Goal: Information Seeking & Learning: Learn about a topic

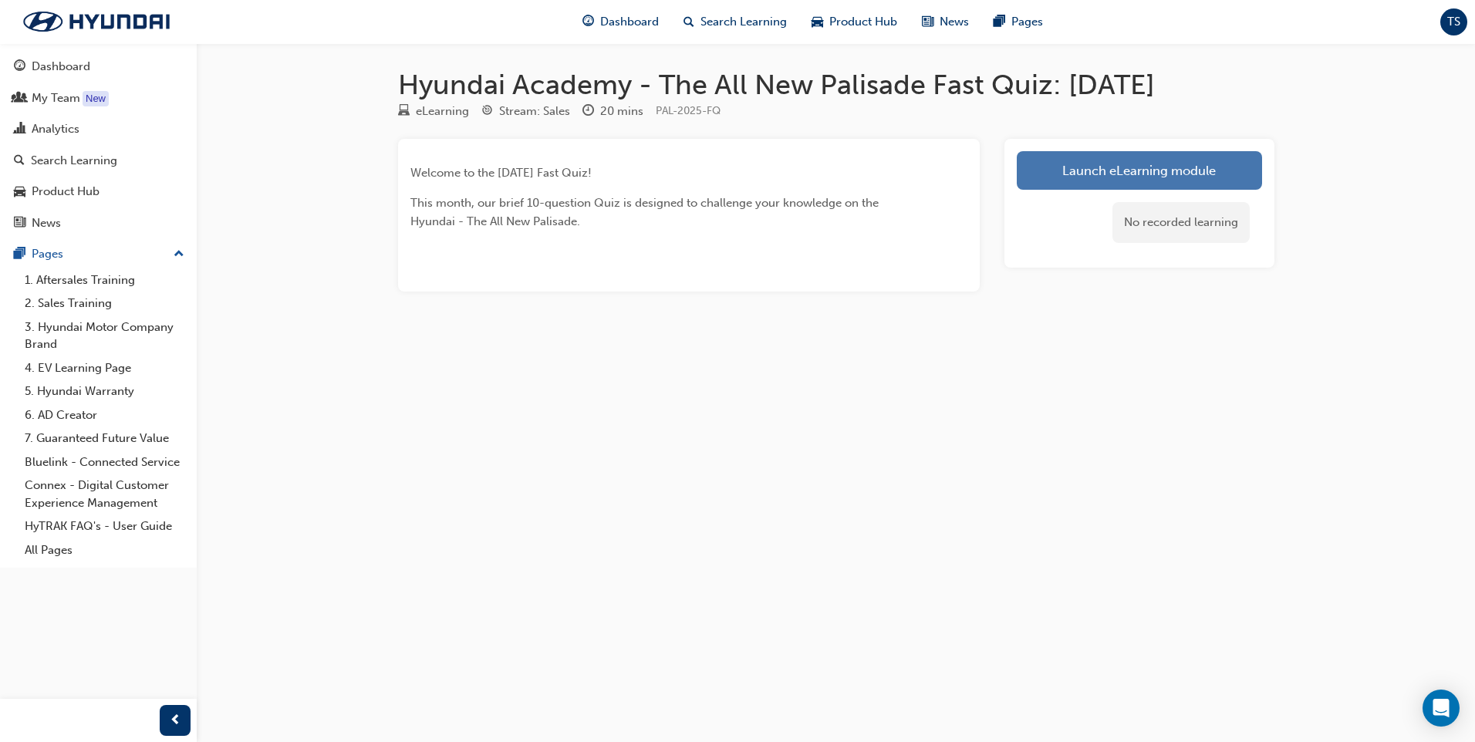
click at [1117, 164] on link "Launch eLearning module" at bounding box center [1139, 170] width 245 height 39
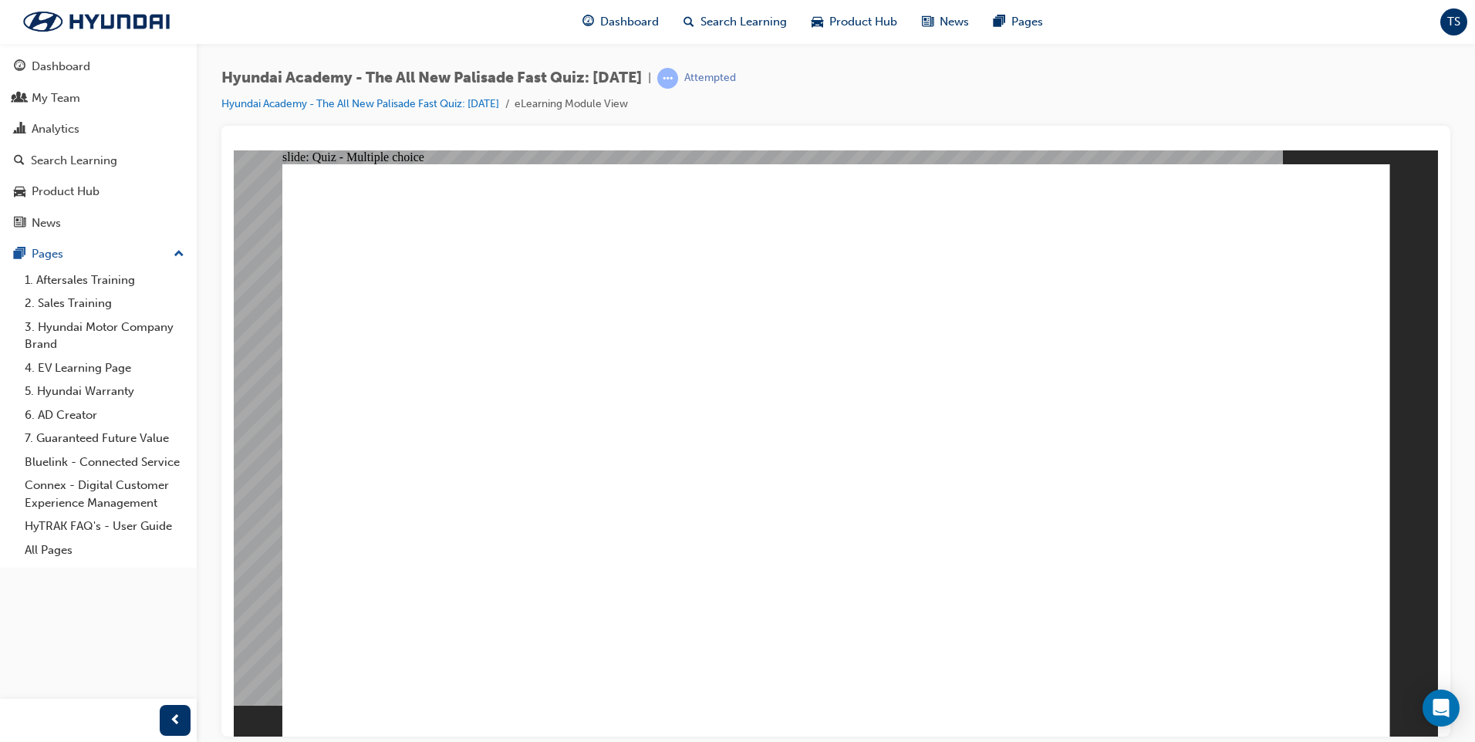
radio input "true"
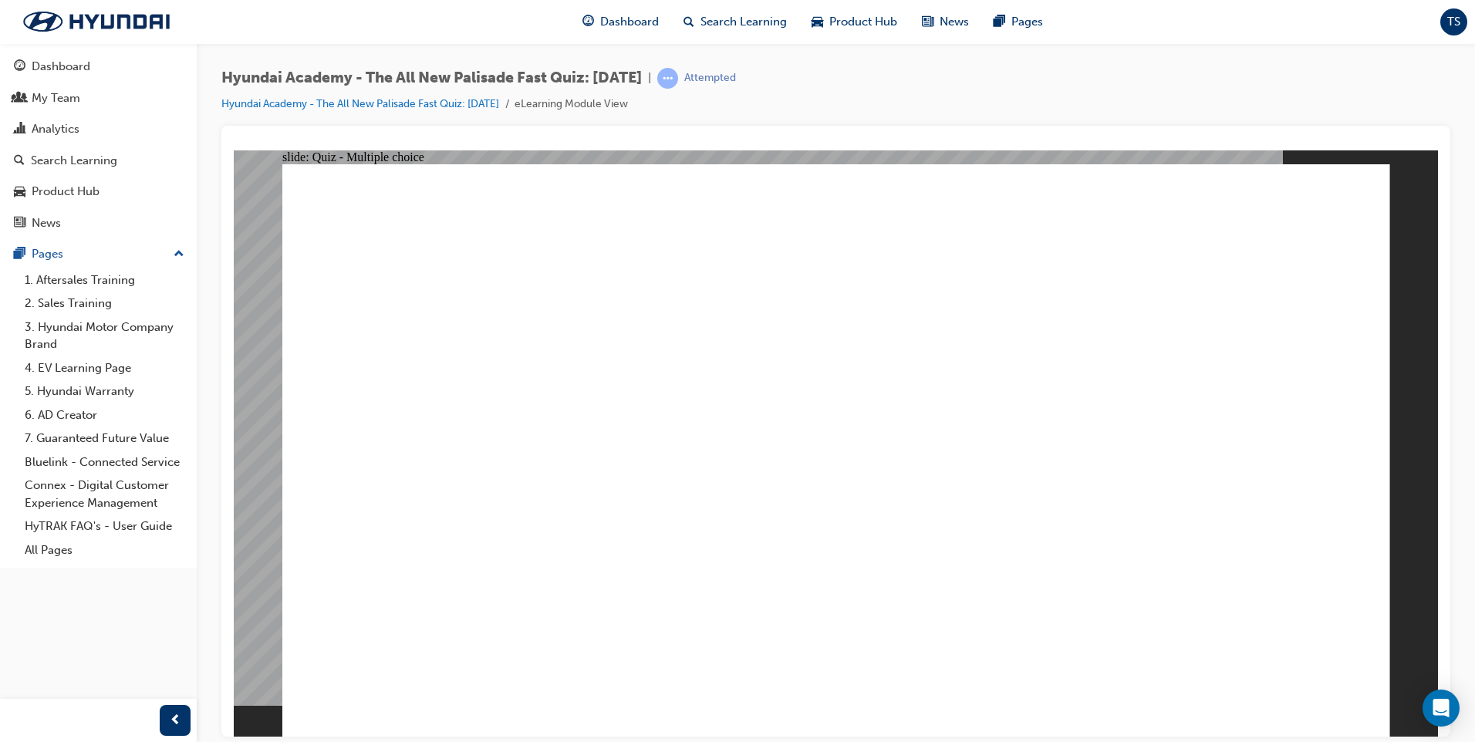
radio input "true"
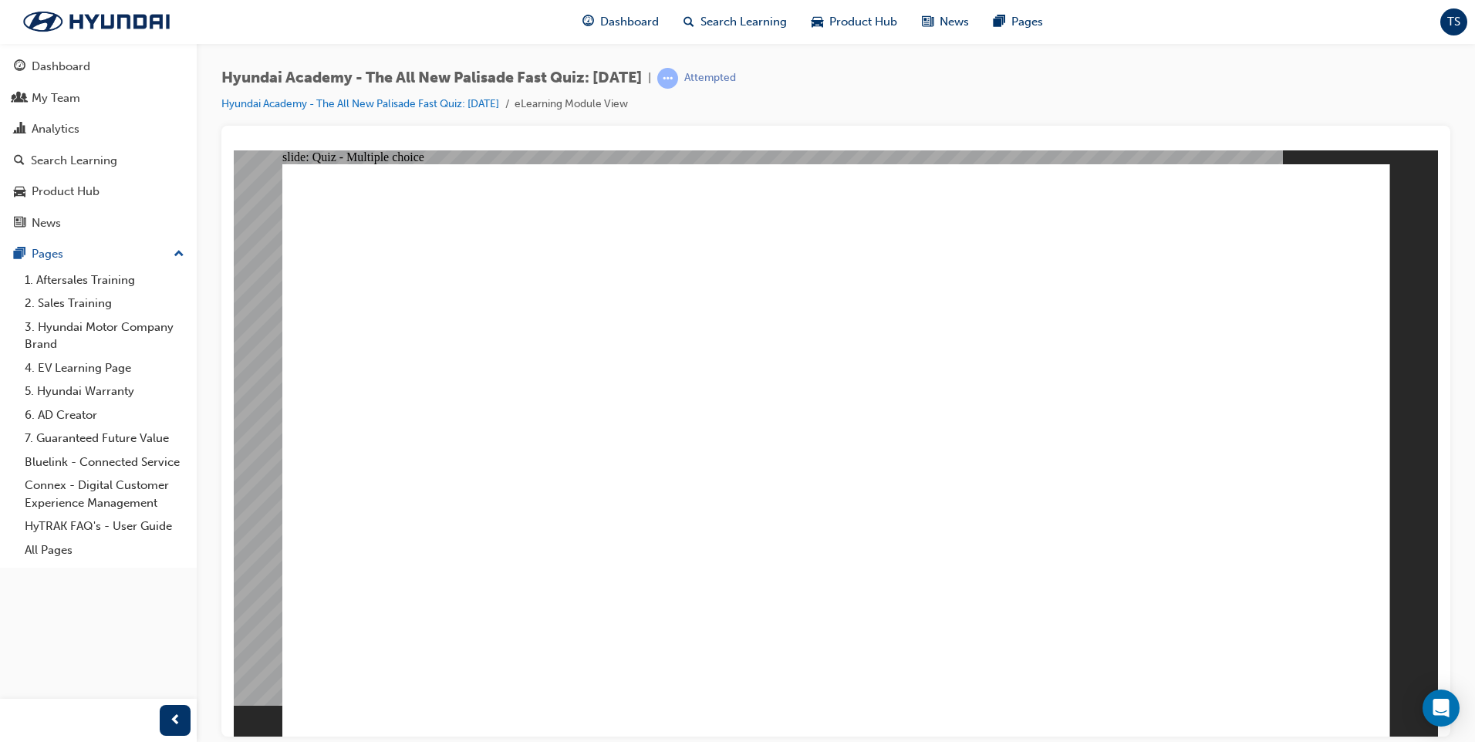
radio input "true"
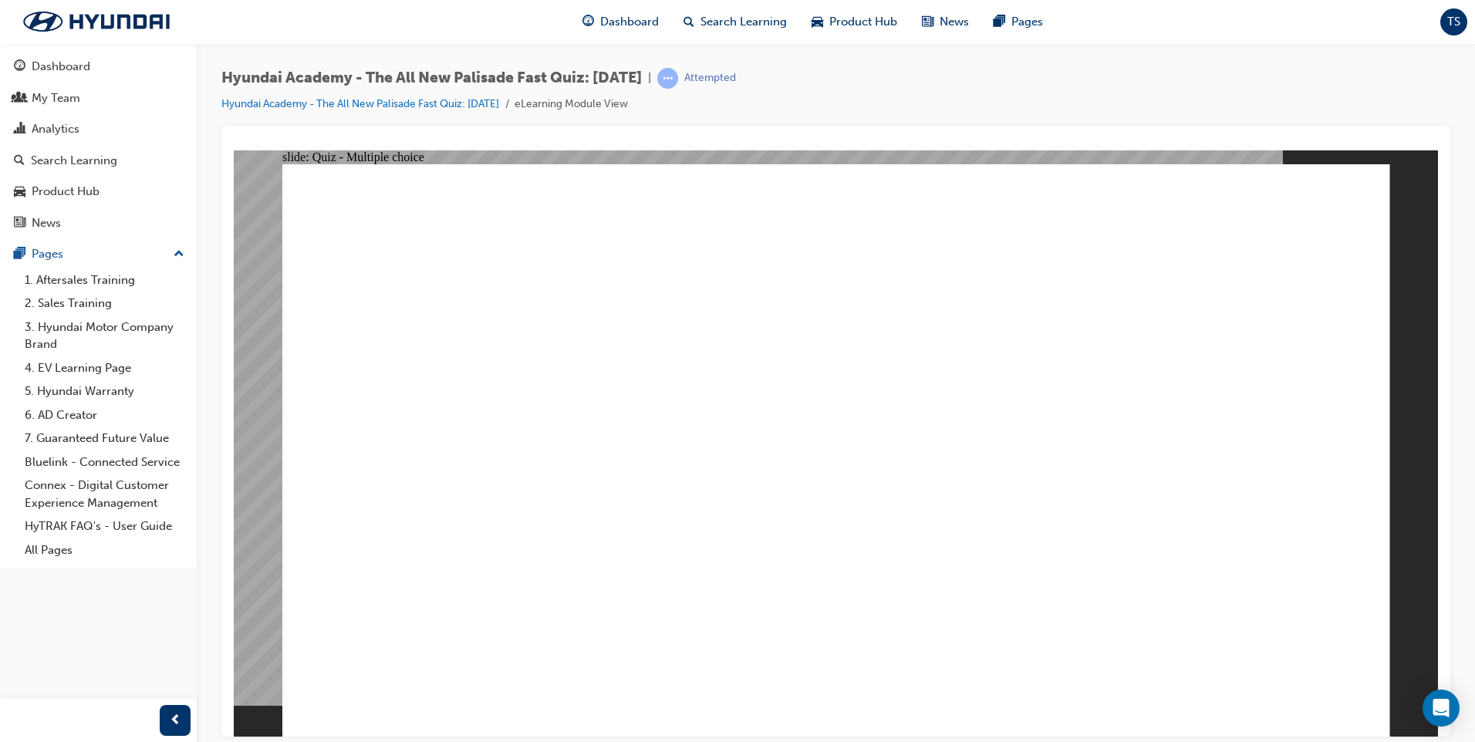
checkbox input "true"
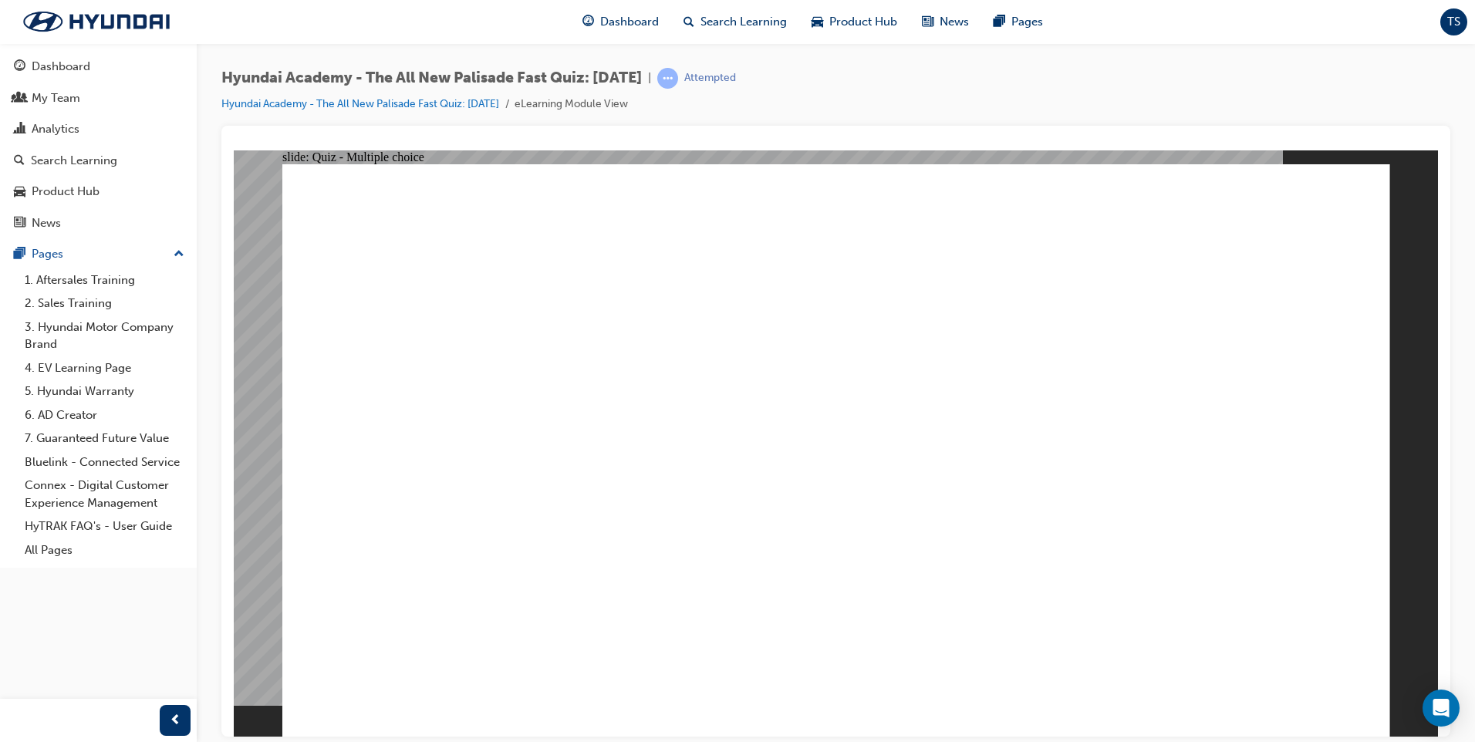
radio input "true"
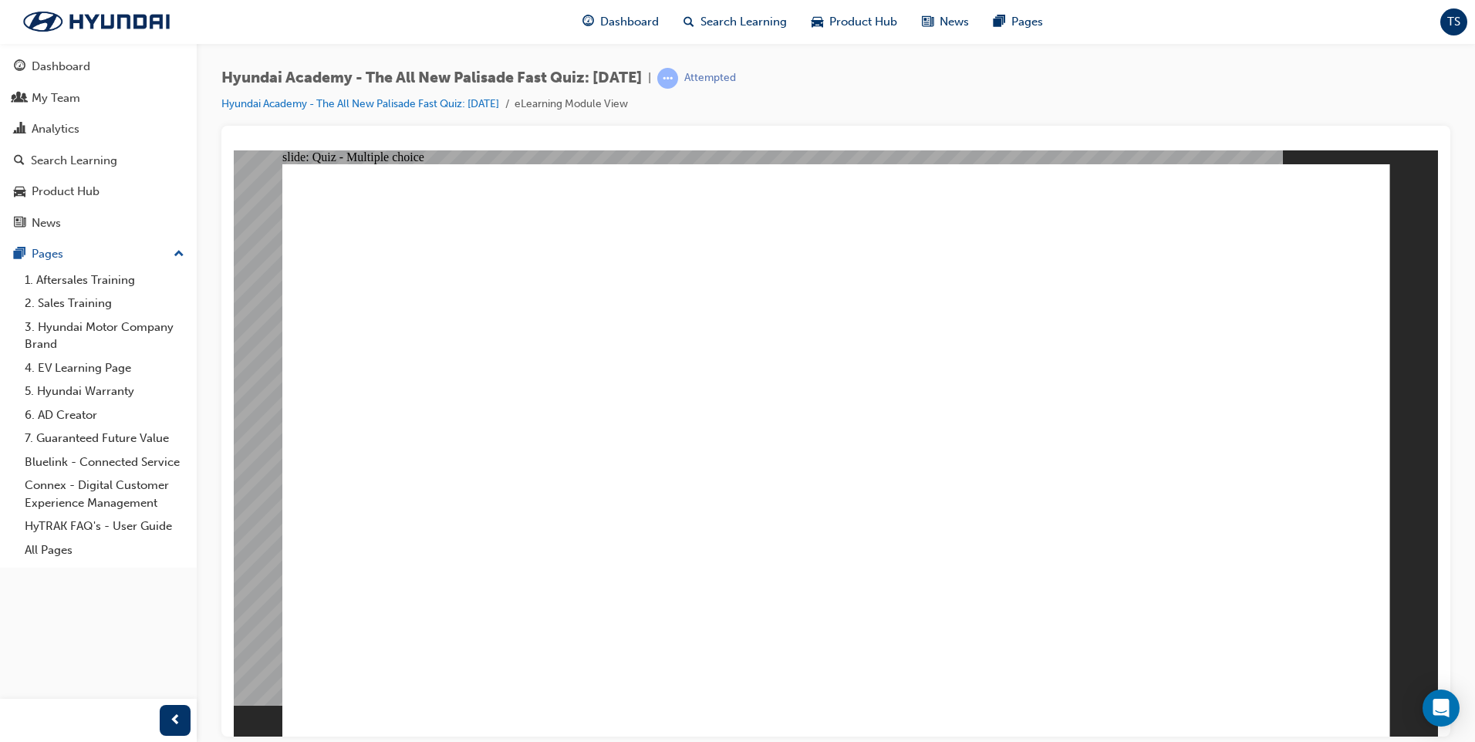
checkbox input "true"
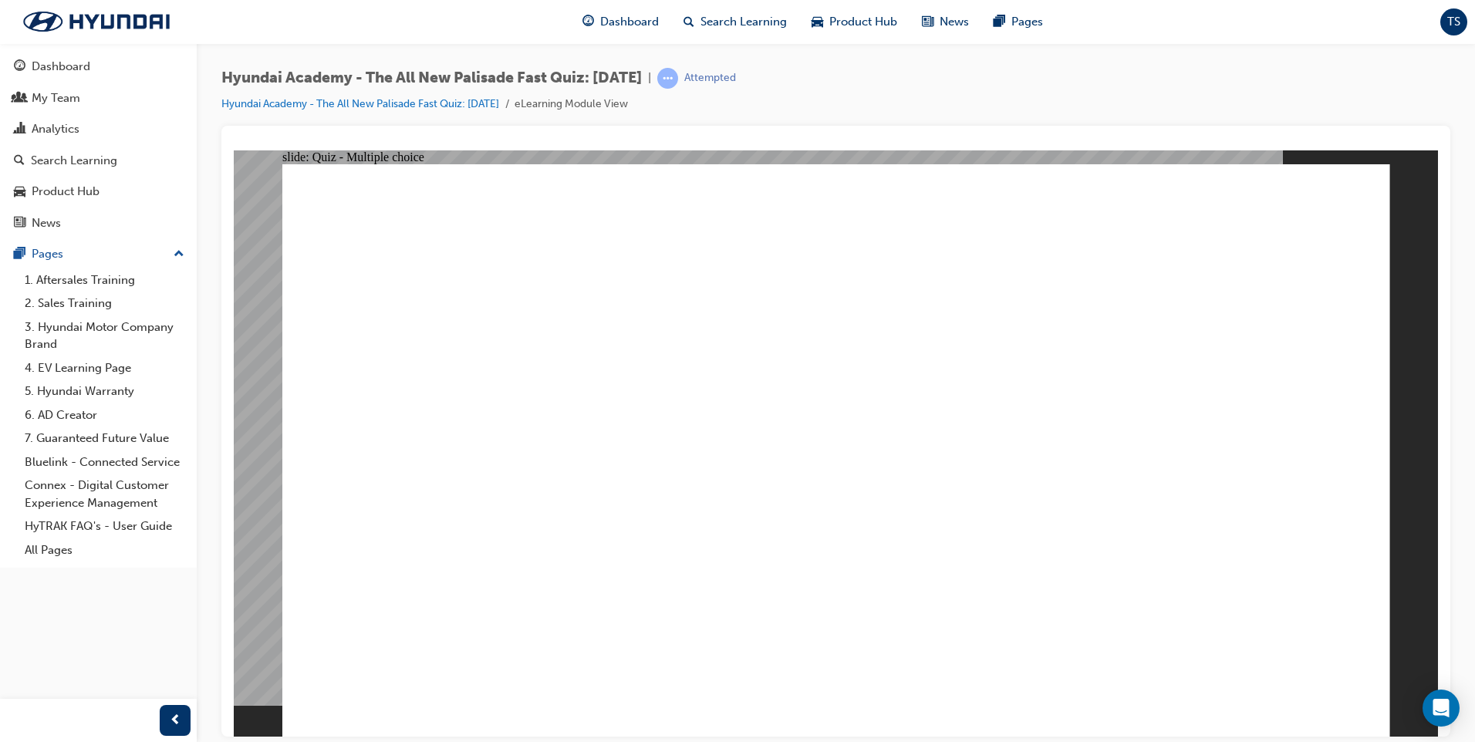
checkbox input "true"
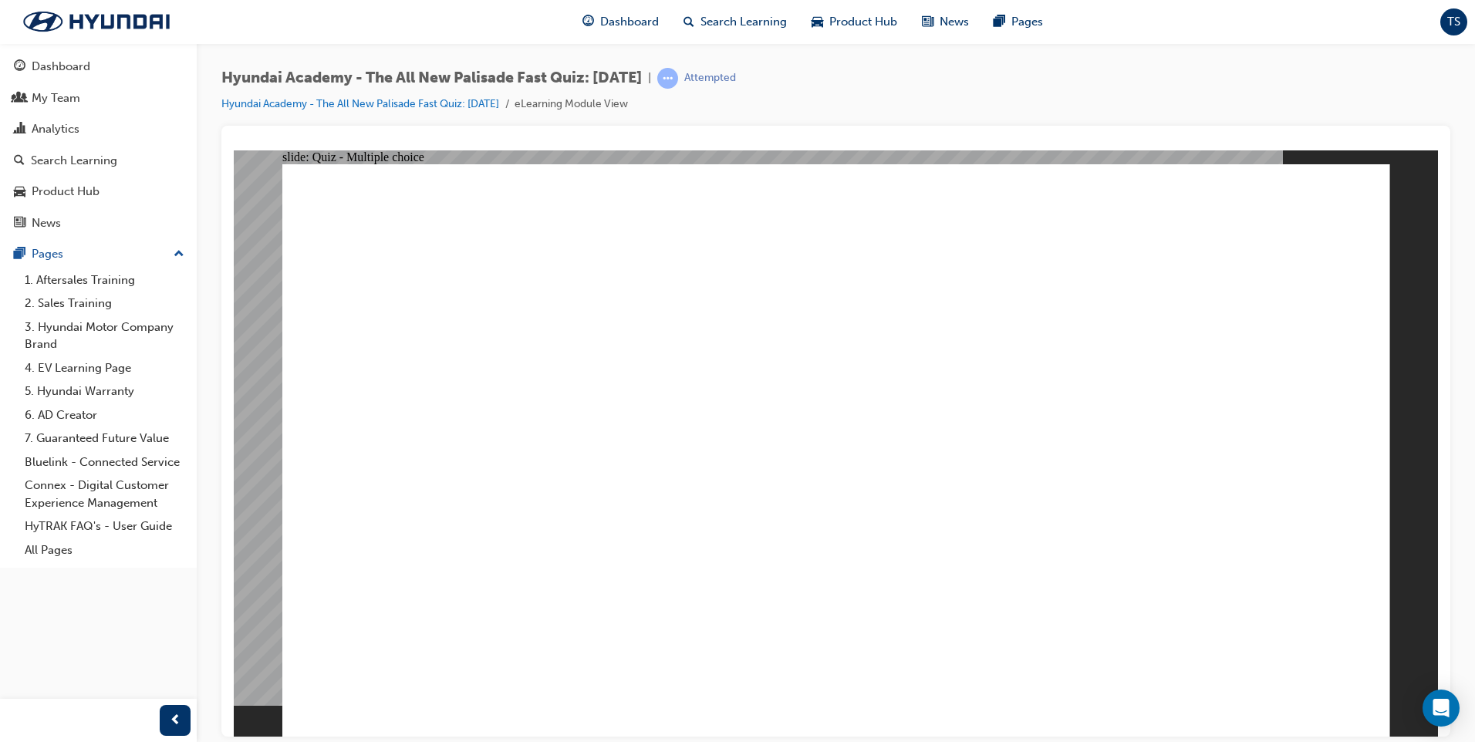
checkbox input "true"
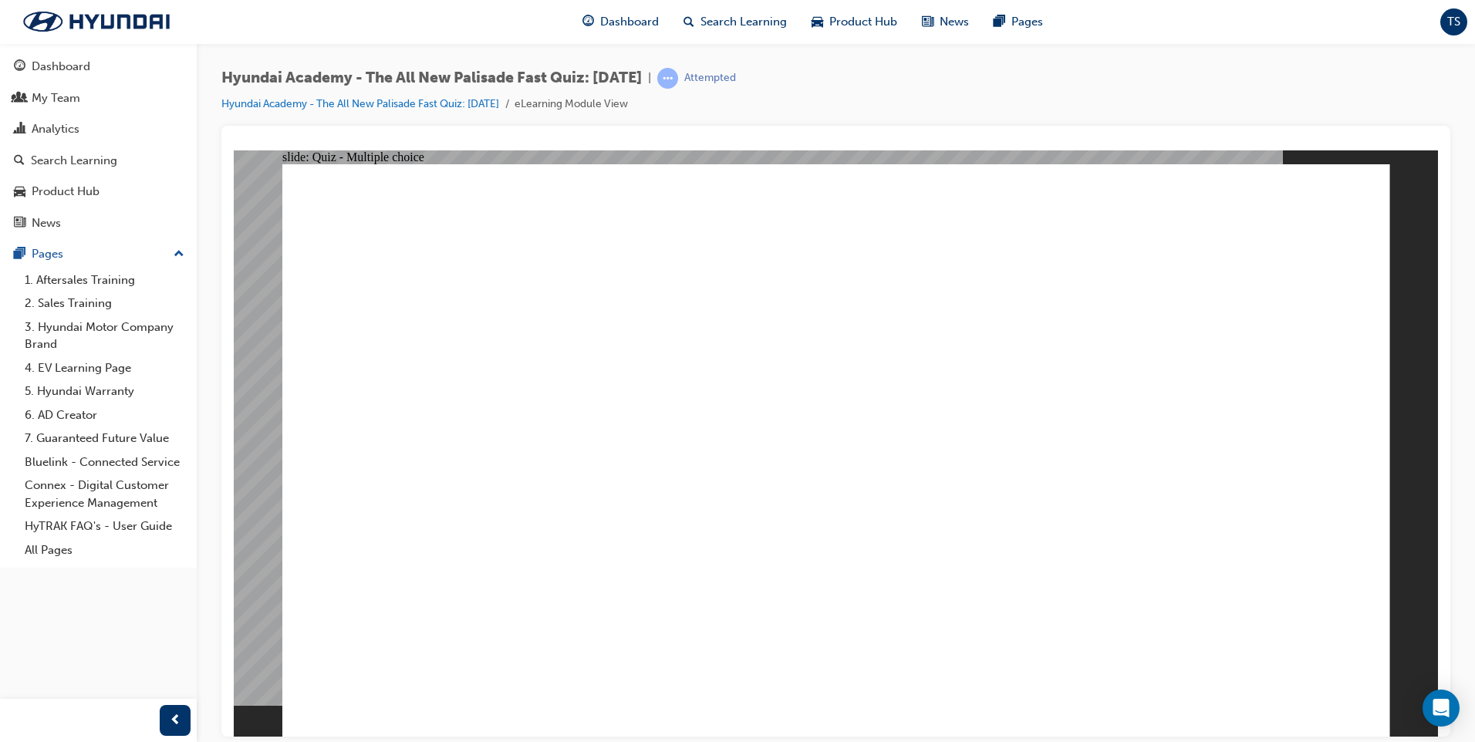
radio input "true"
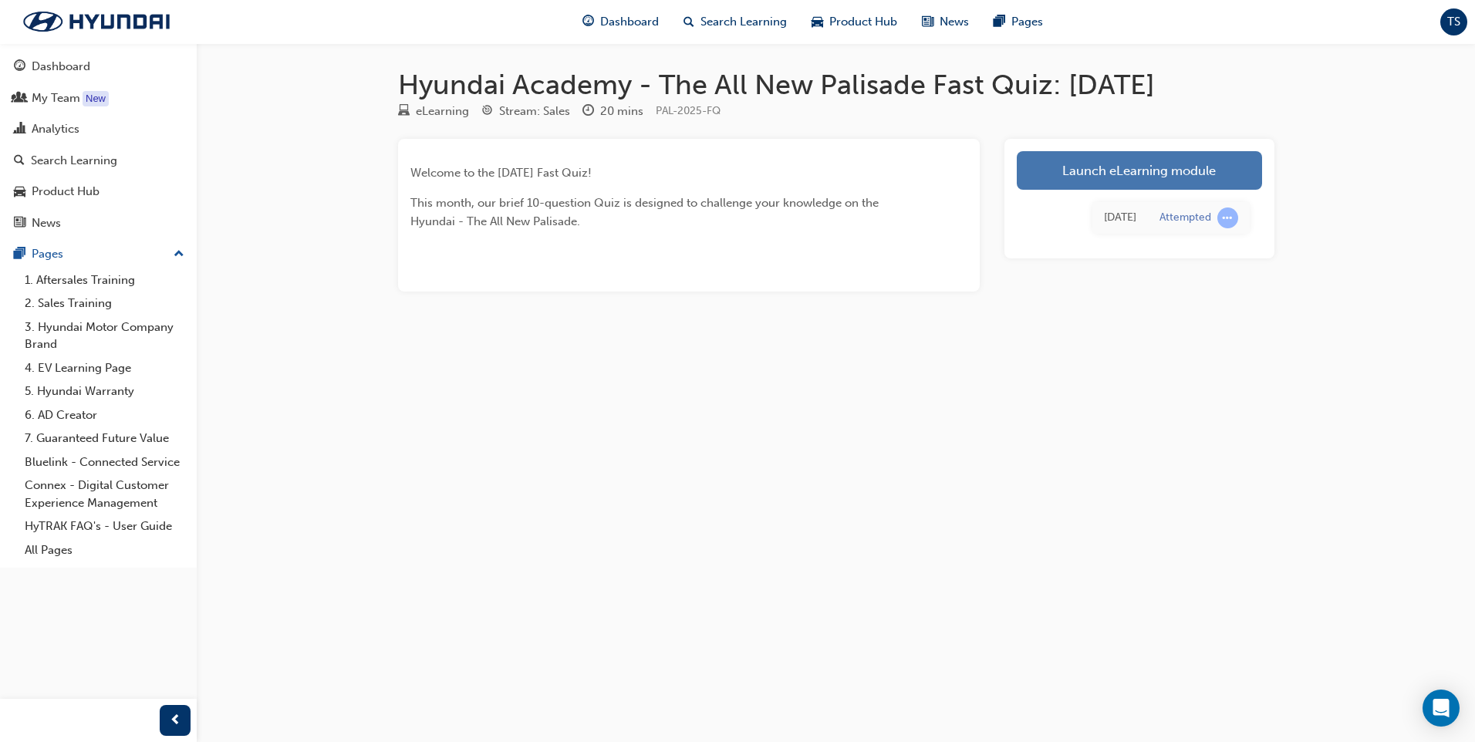
click at [1120, 161] on link "Launch eLearning module" at bounding box center [1139, 170] width 245 height 39
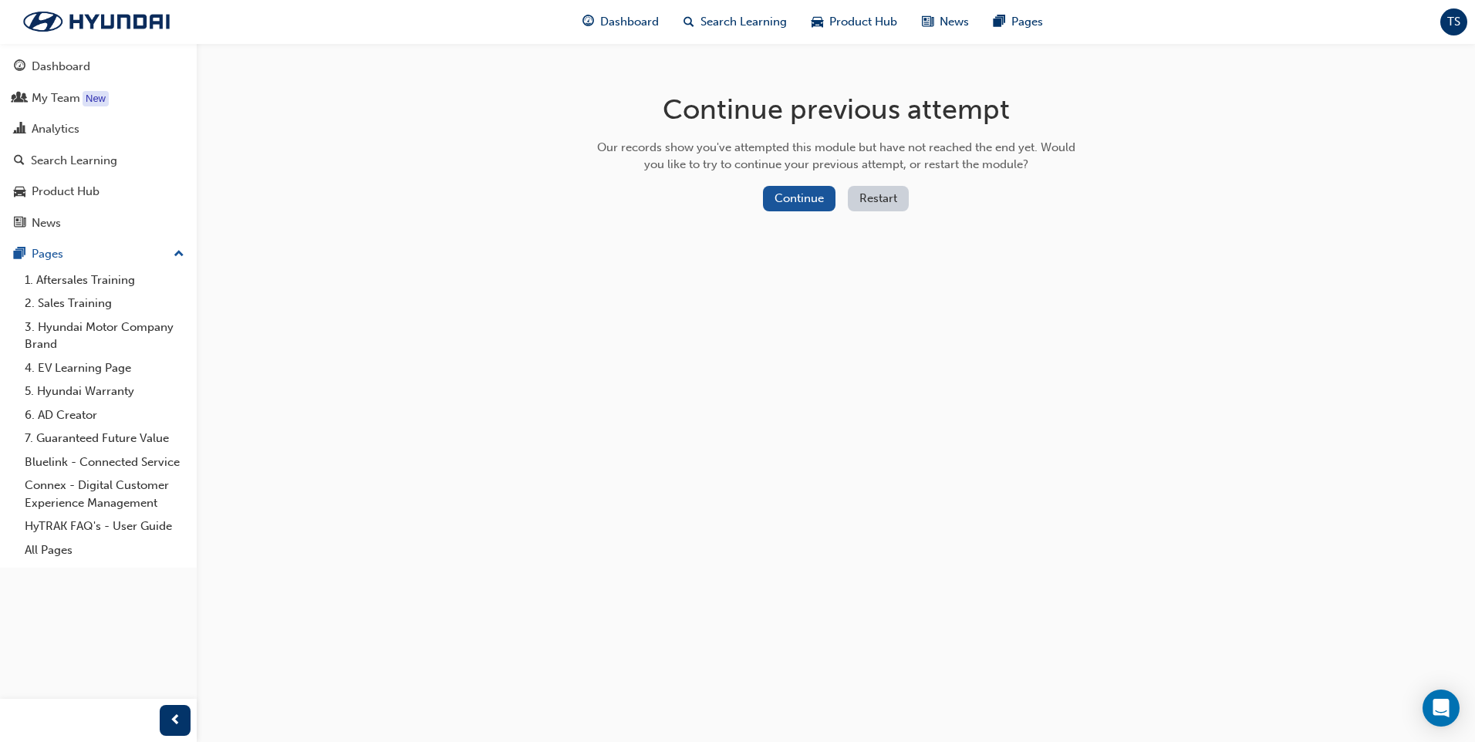
click at [859, 201] on button "Restart" at bounding box center [878, 198] width 61 height 25
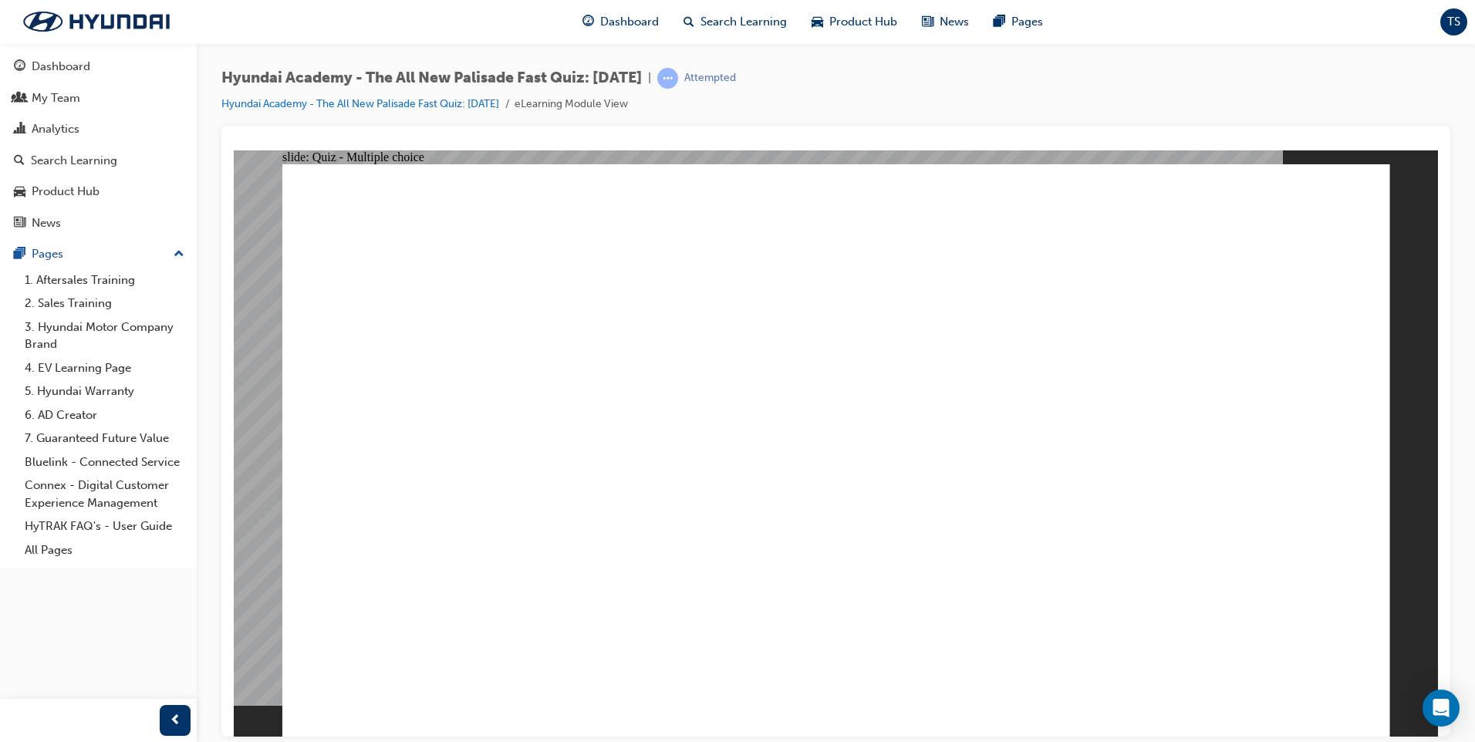
radio input "true"
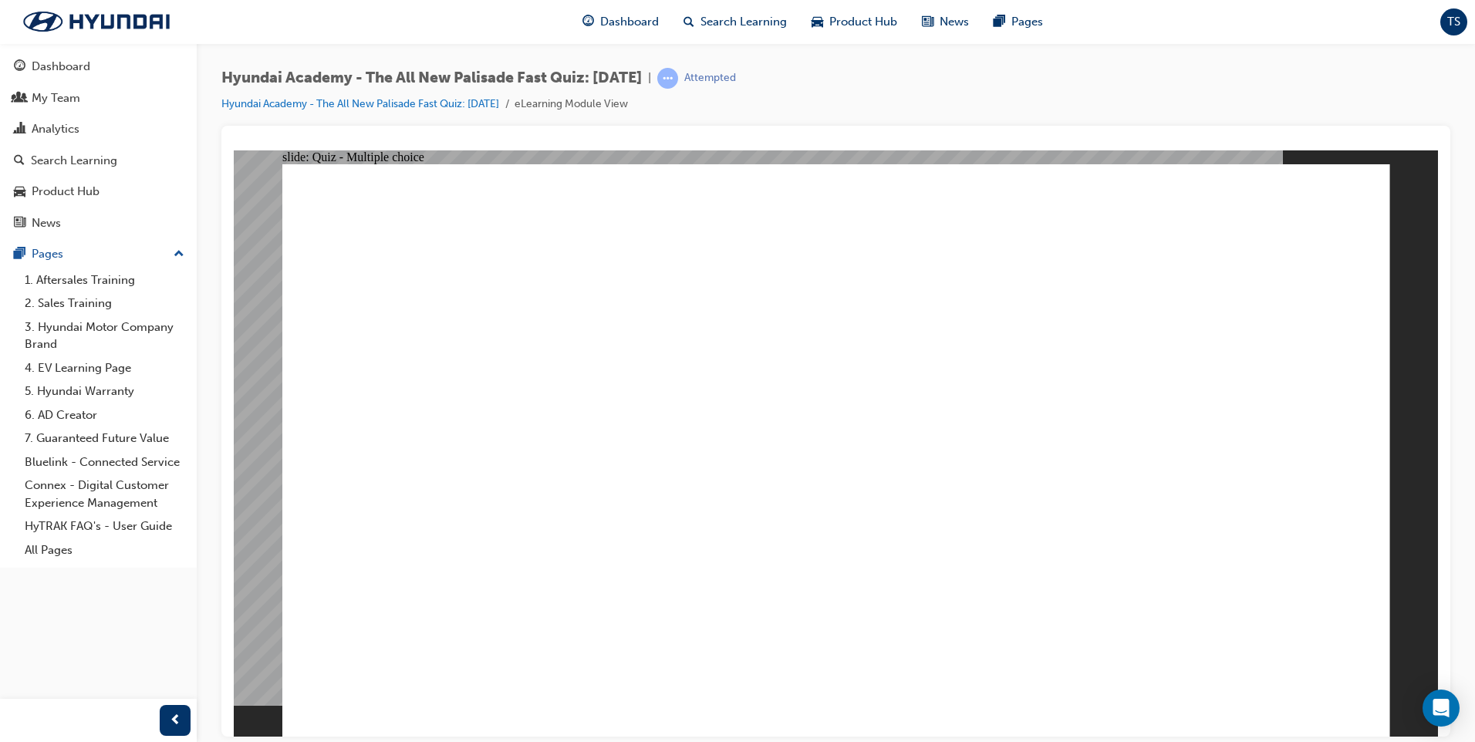
radio input "true"
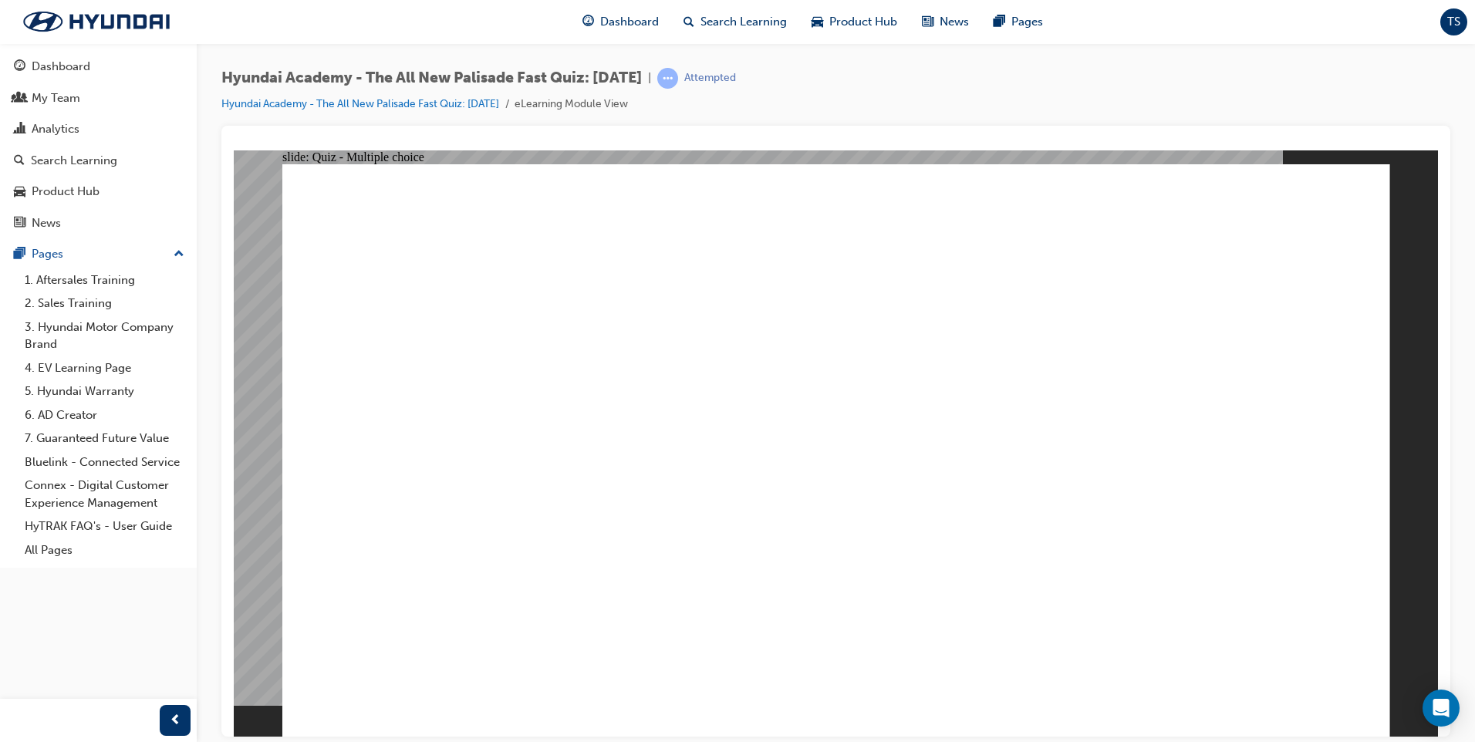
radio input "true"
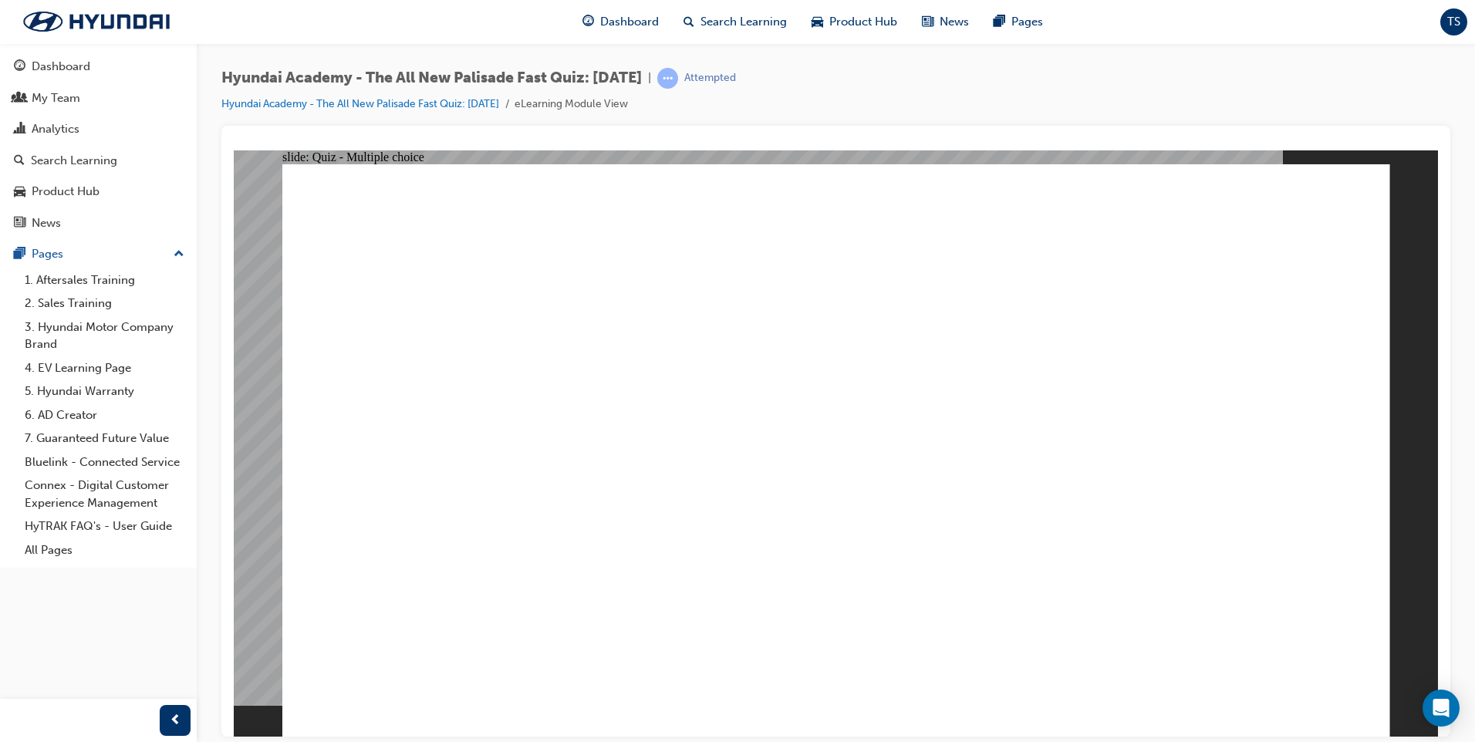
checkbox input "true"
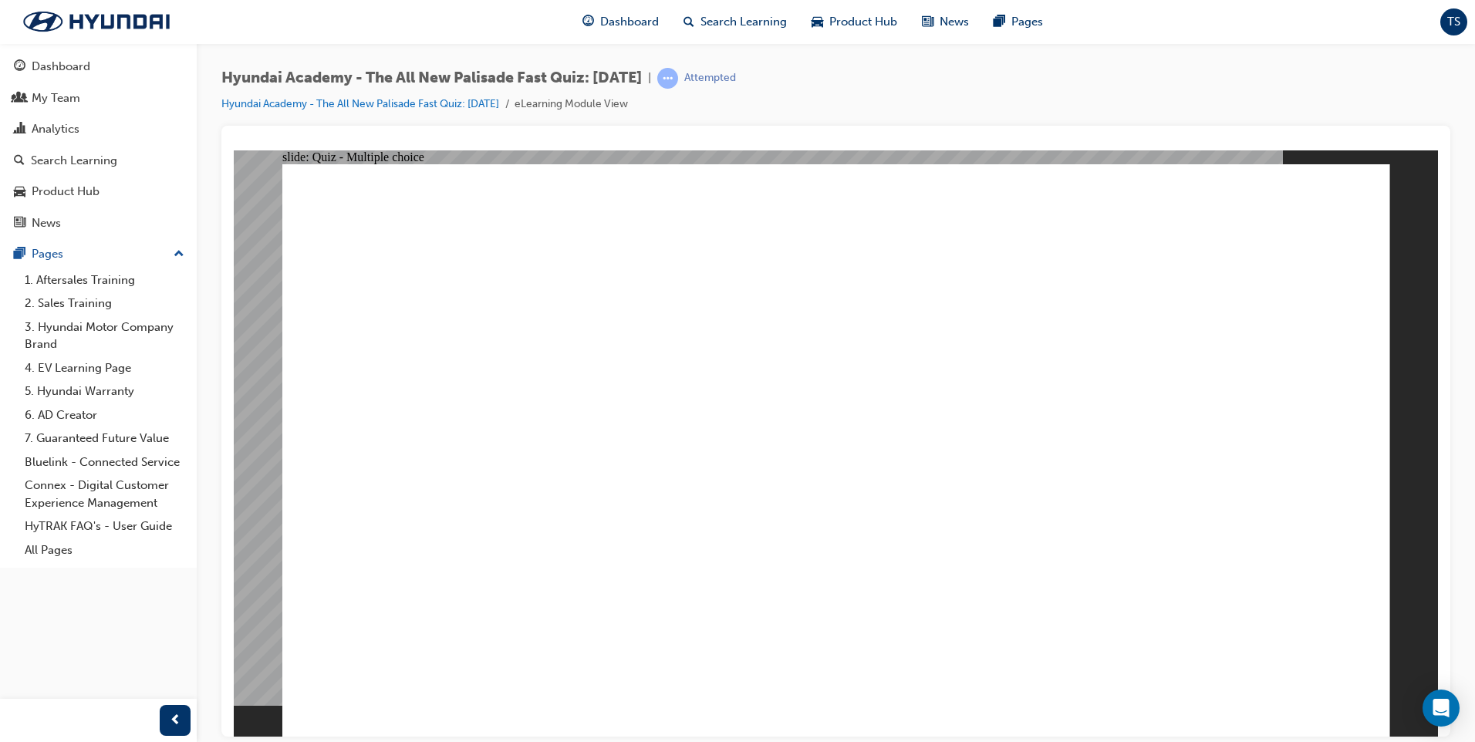
radio input "true"
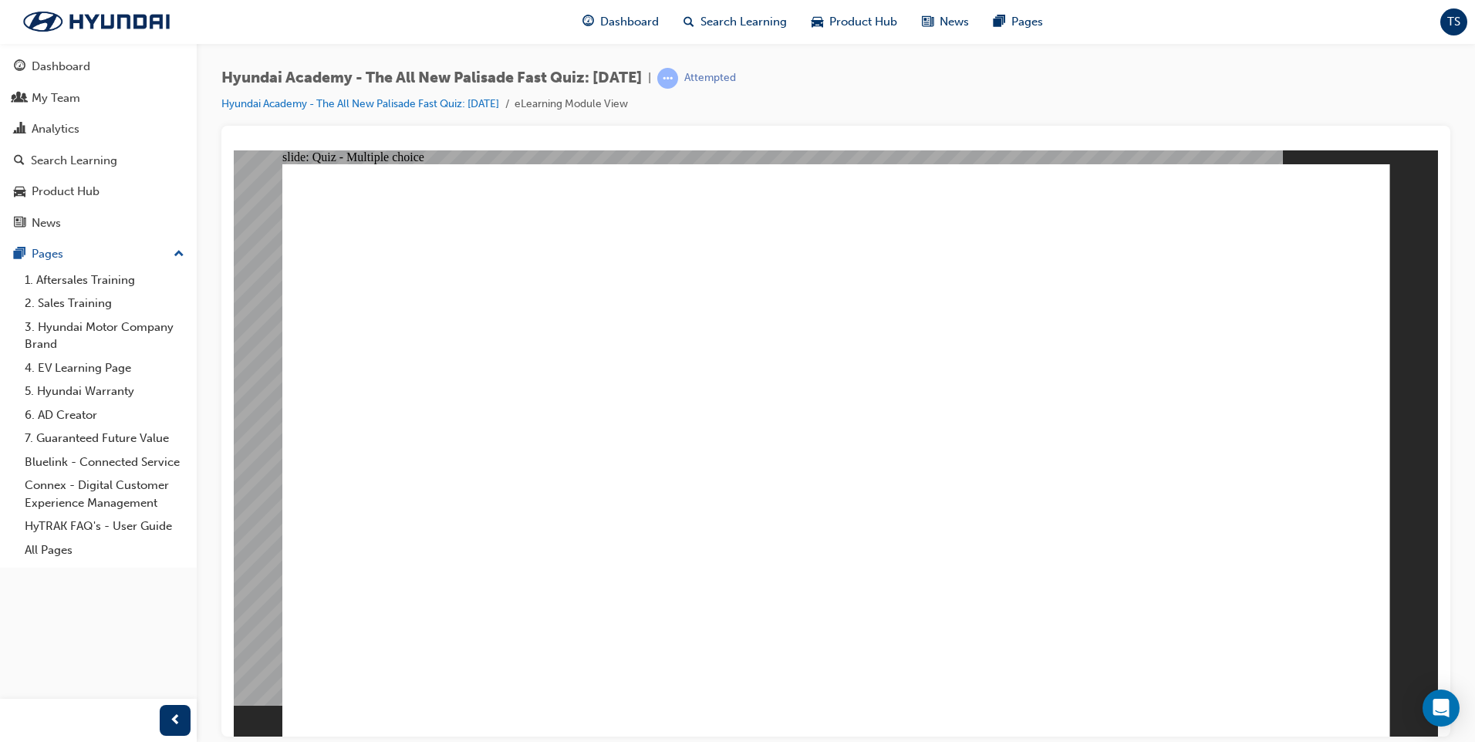
radio input "true"
checkbox input "true"
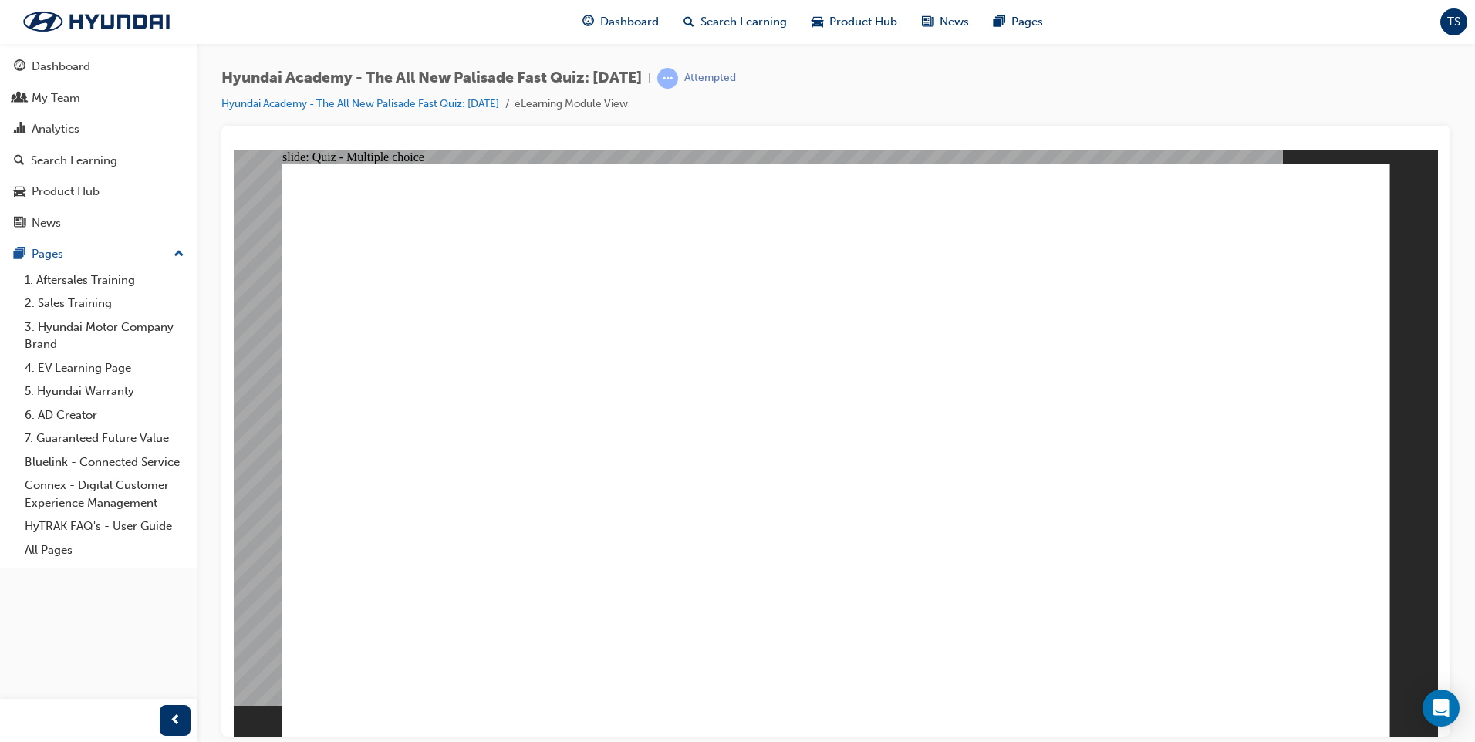
checkbox input "true"
drag, startPoint x: 539, startPoint y: 564, endPoint x: 536, endPoint y: 583, distance: 19.5
checkbox input "true"
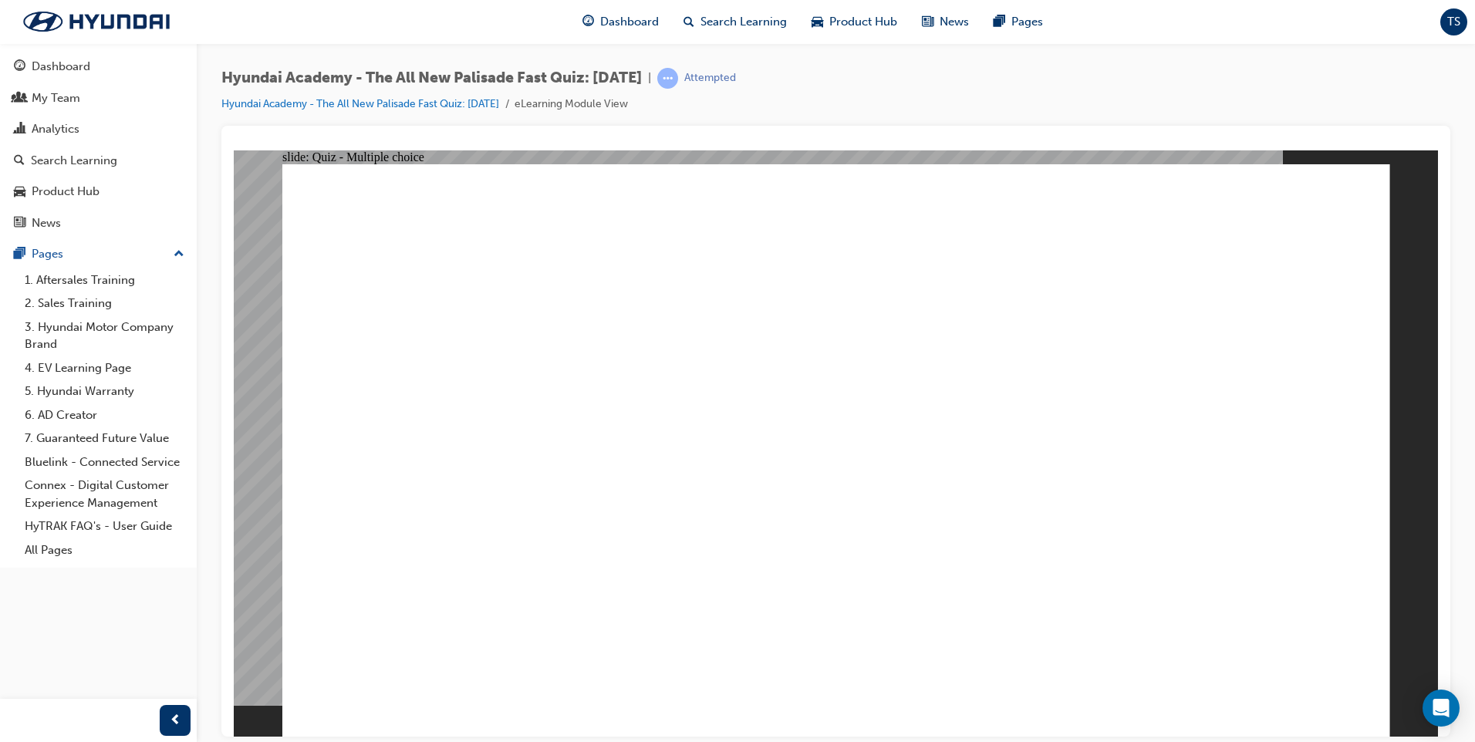
checkbox input "true"
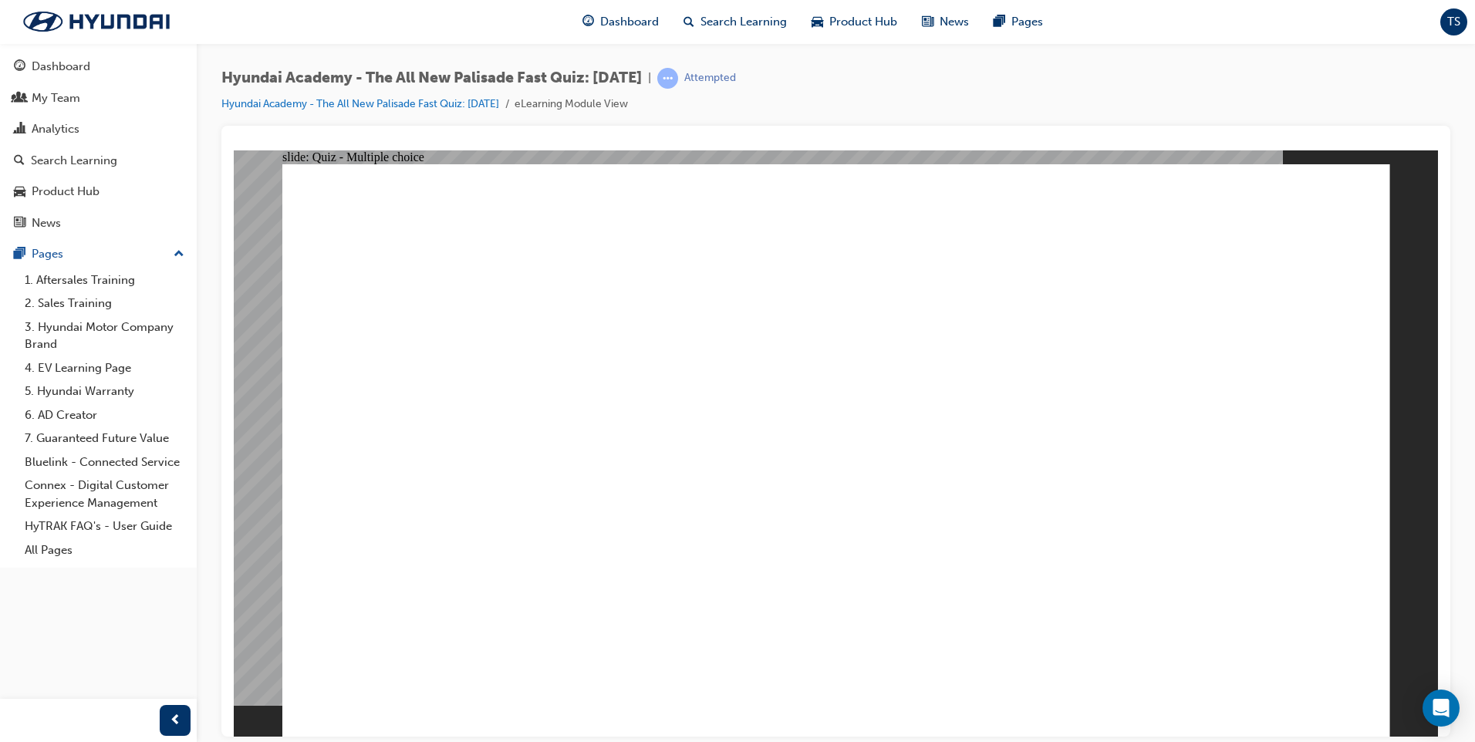
radio input "true"
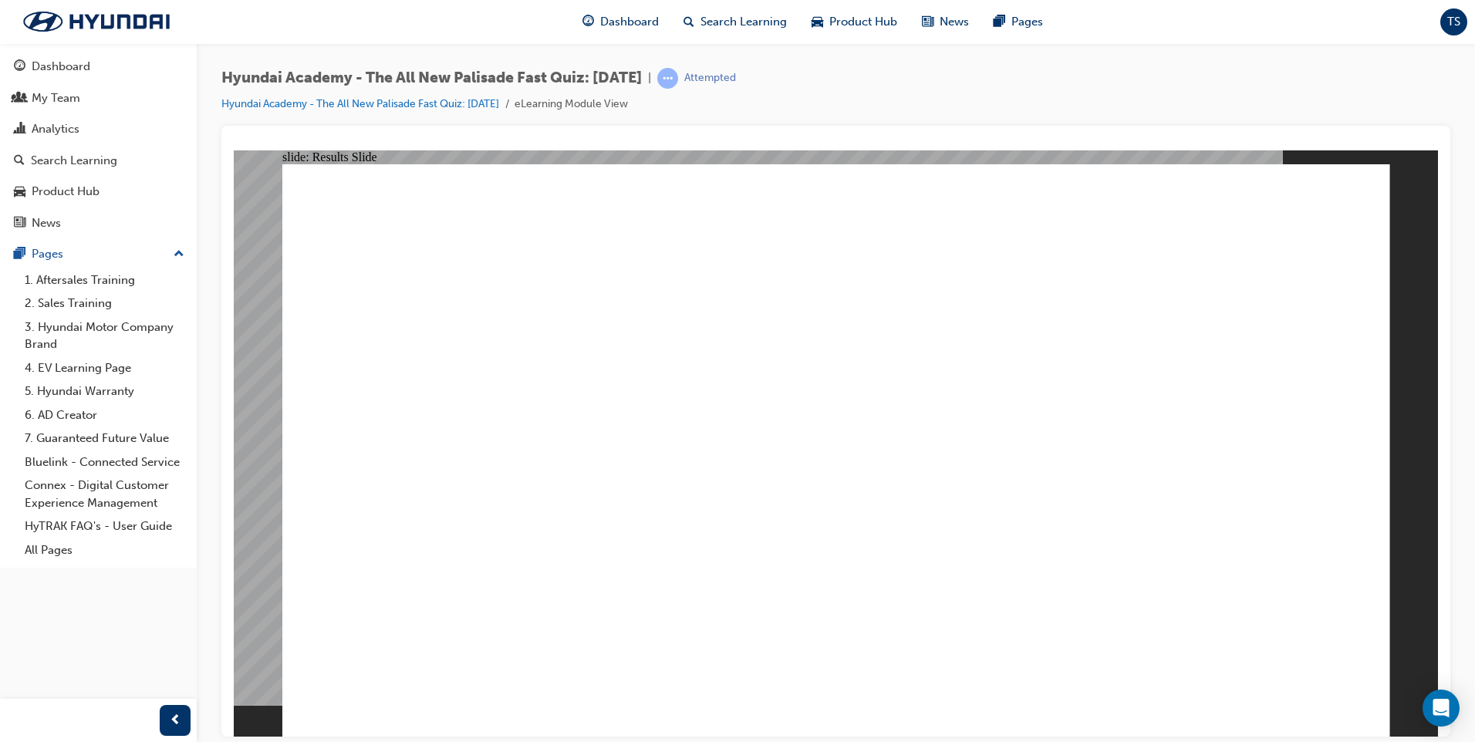
radio input "true"
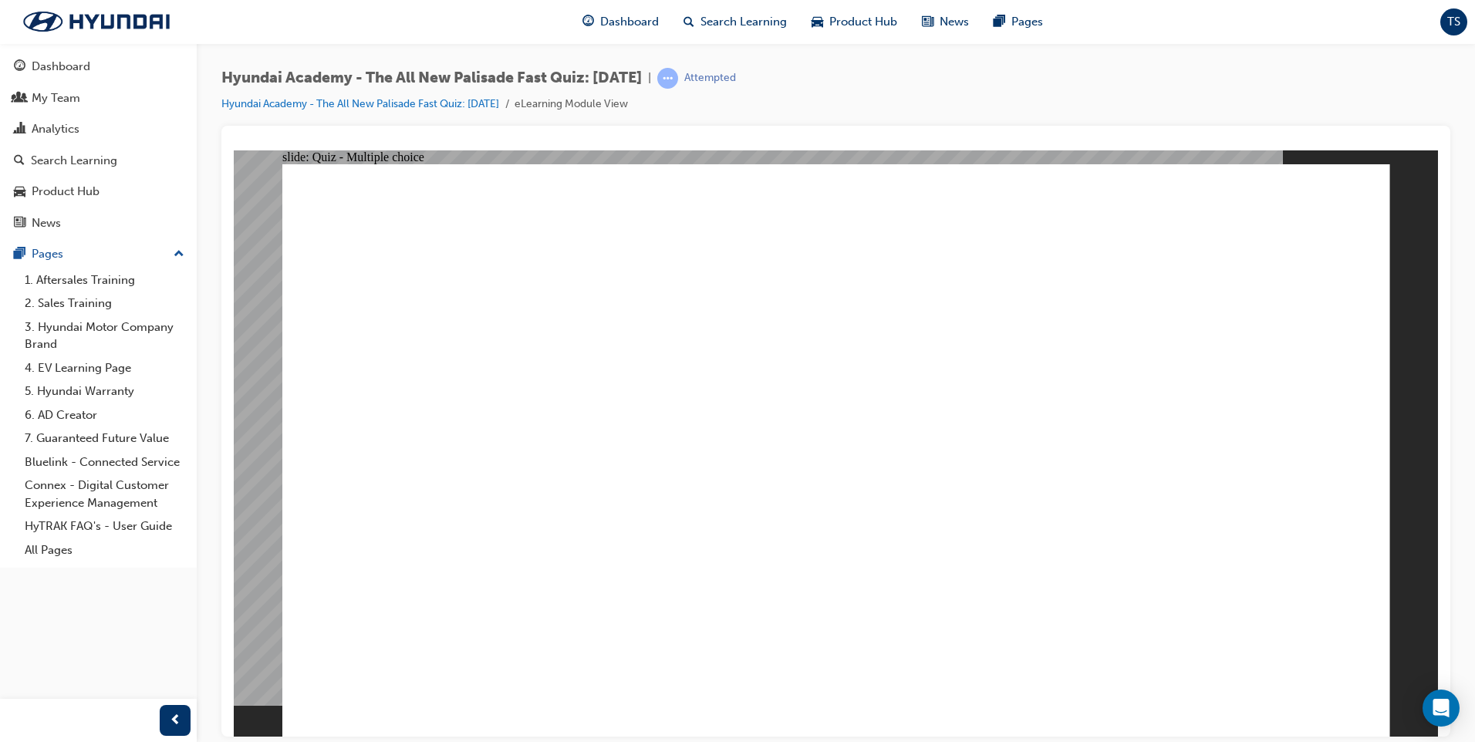
radio input "true"
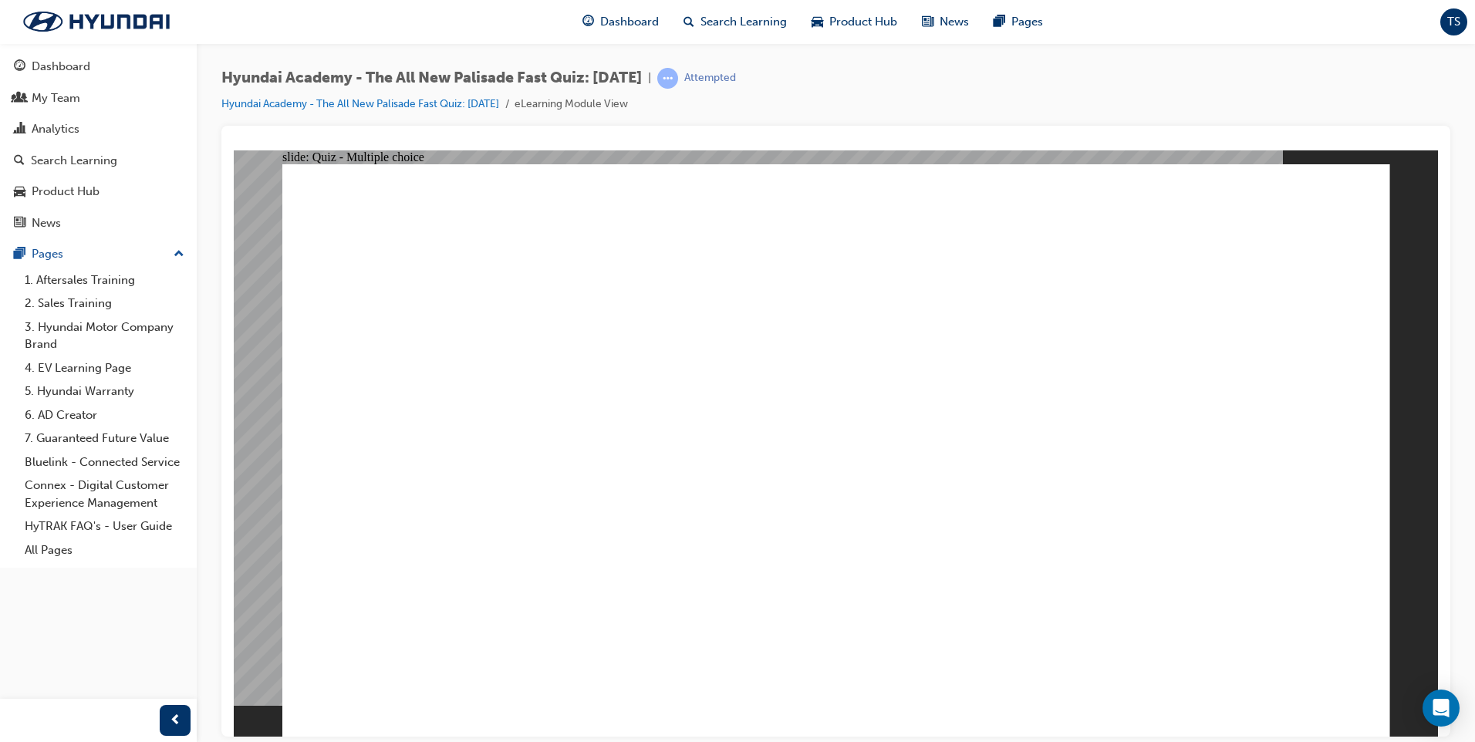
radio input "true"
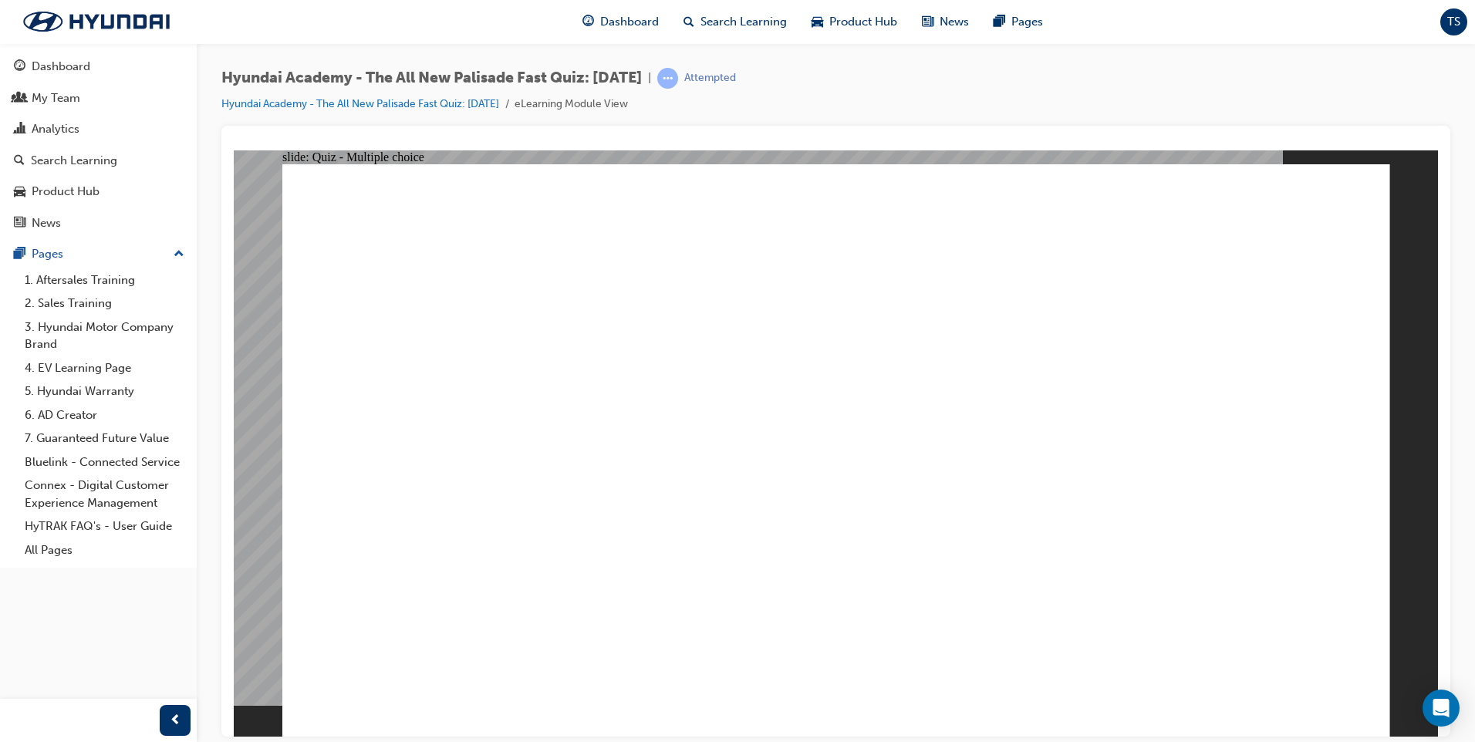
radio input "true"
checkbox input "true"
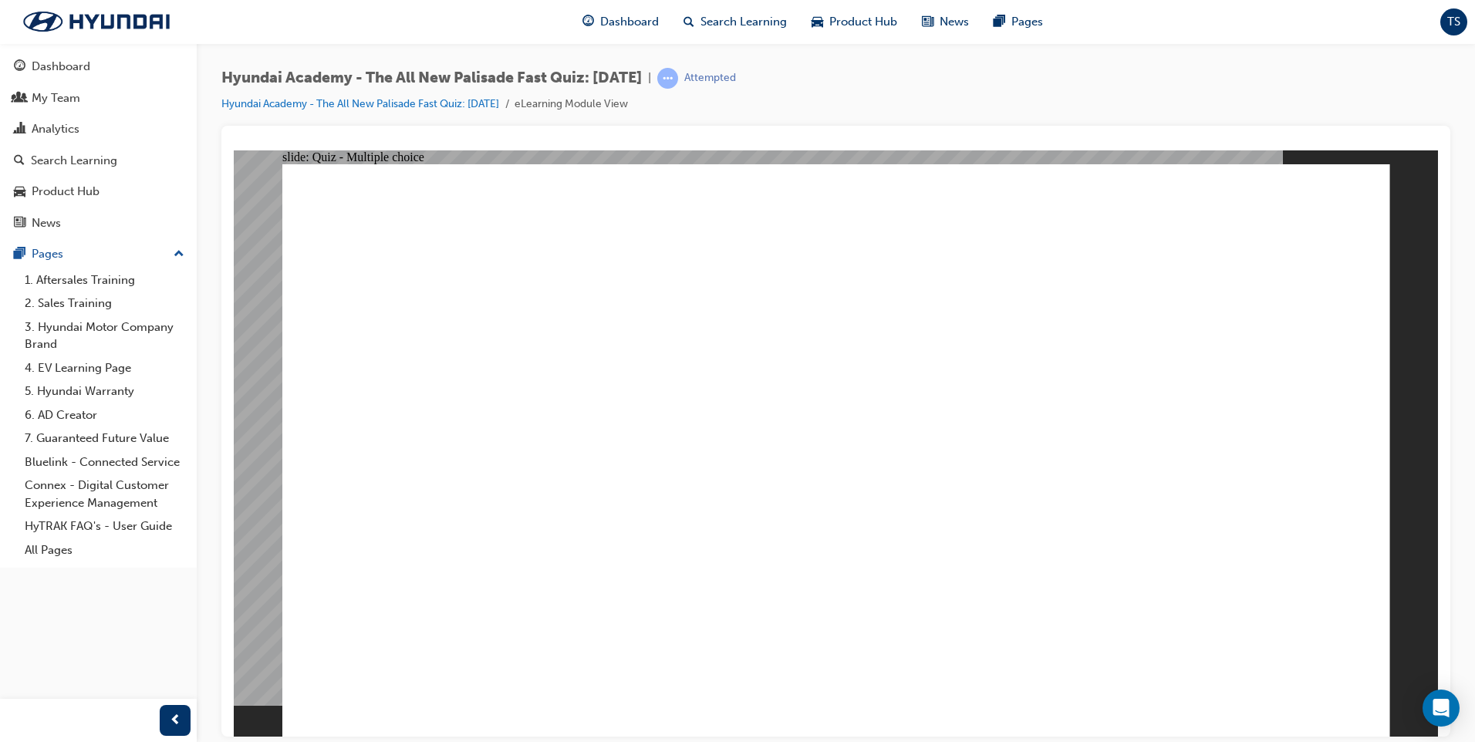
radio input "true"
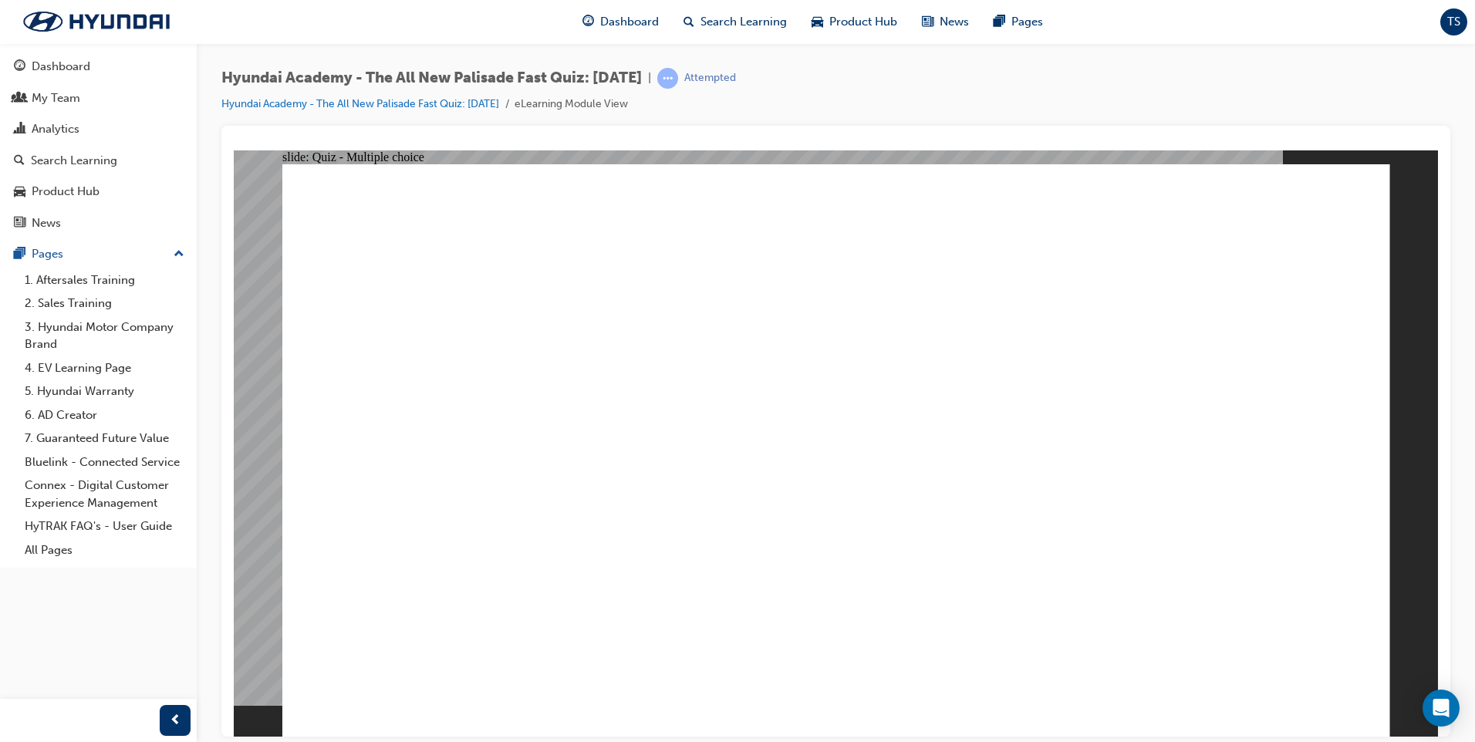
radio input "true"
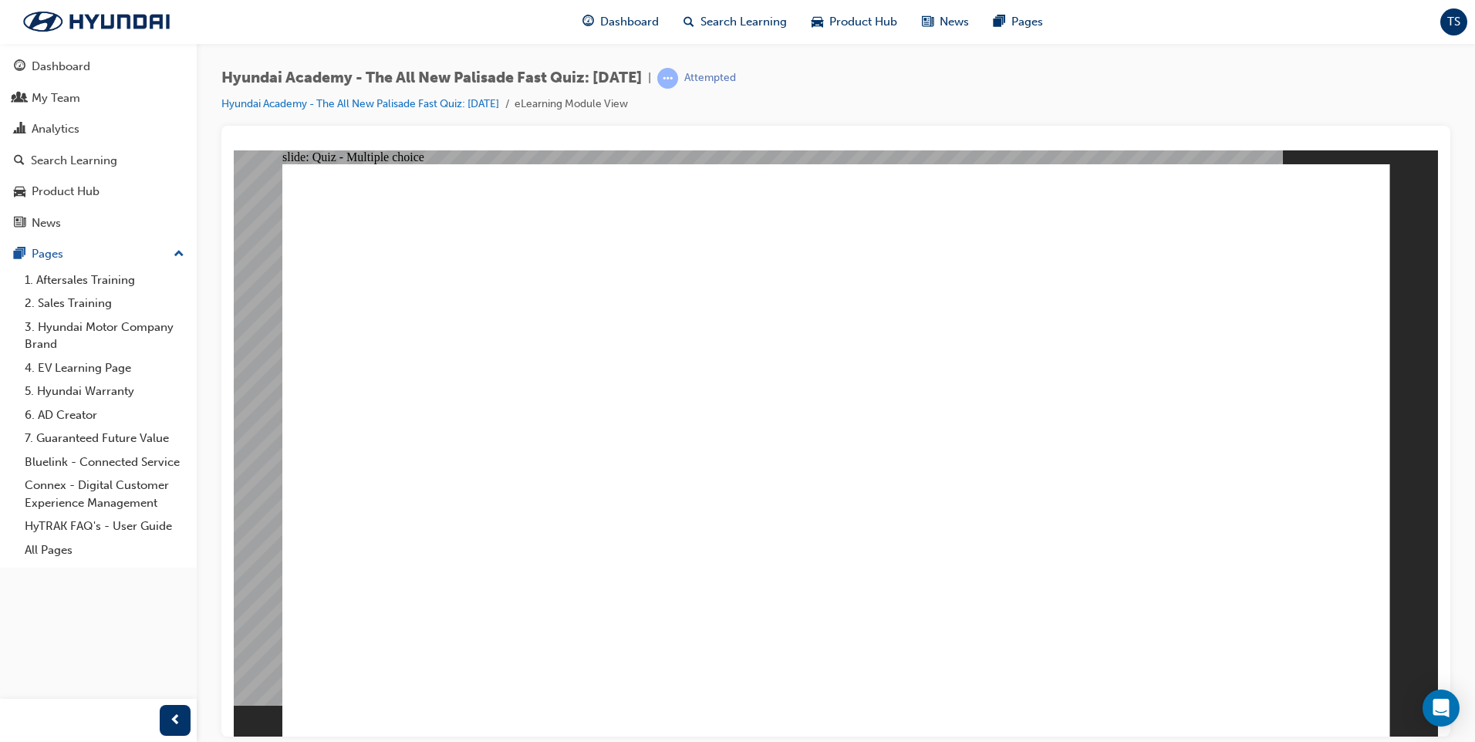
checkbox input "true"
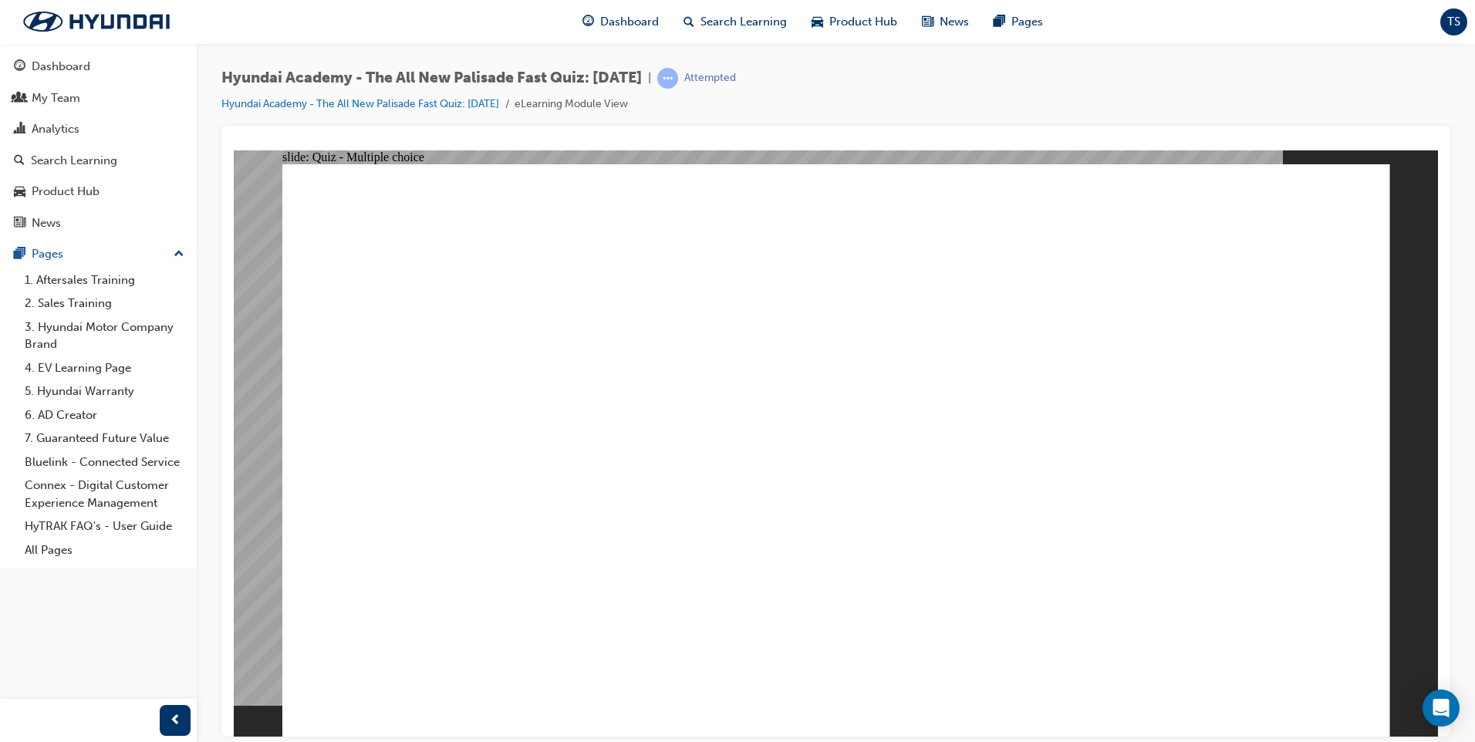
checkbox input "true"
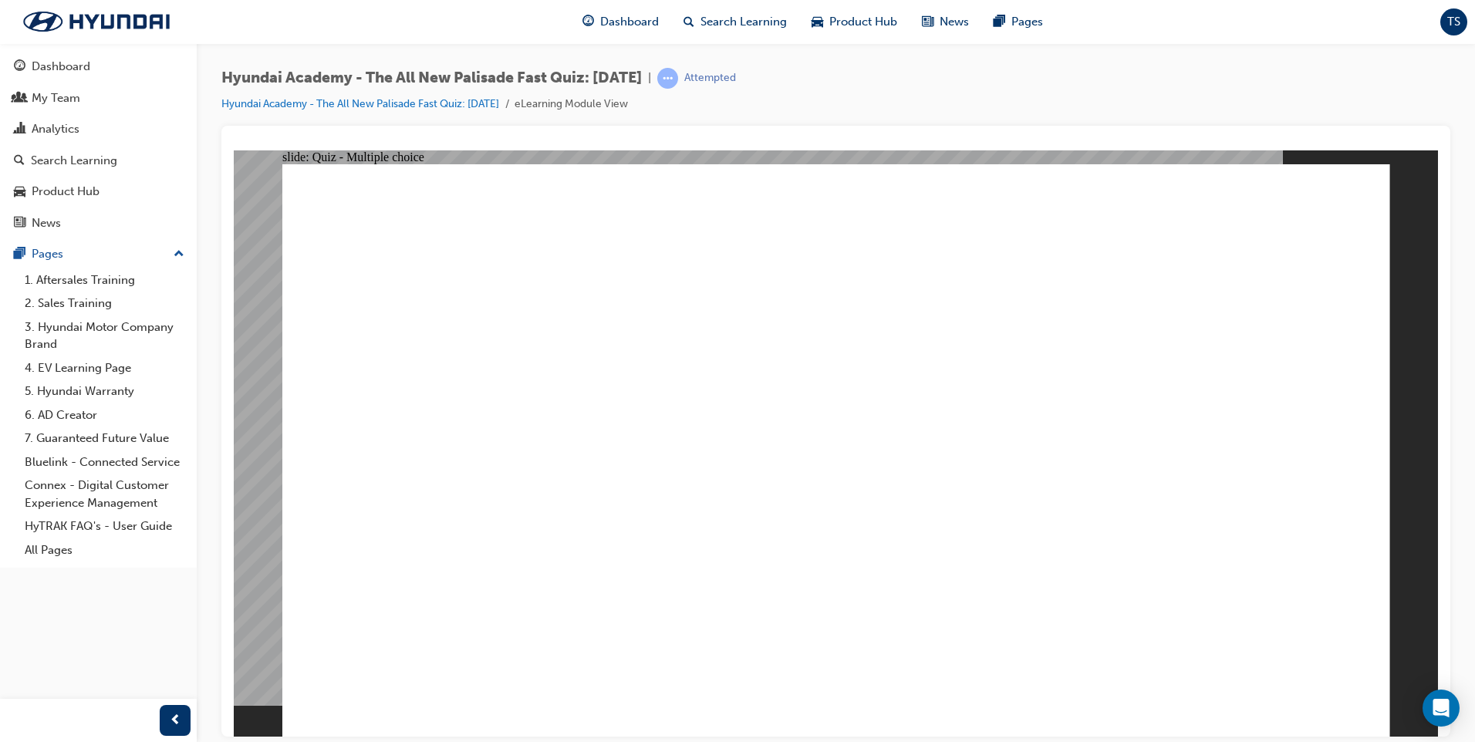
checkbox input "true"
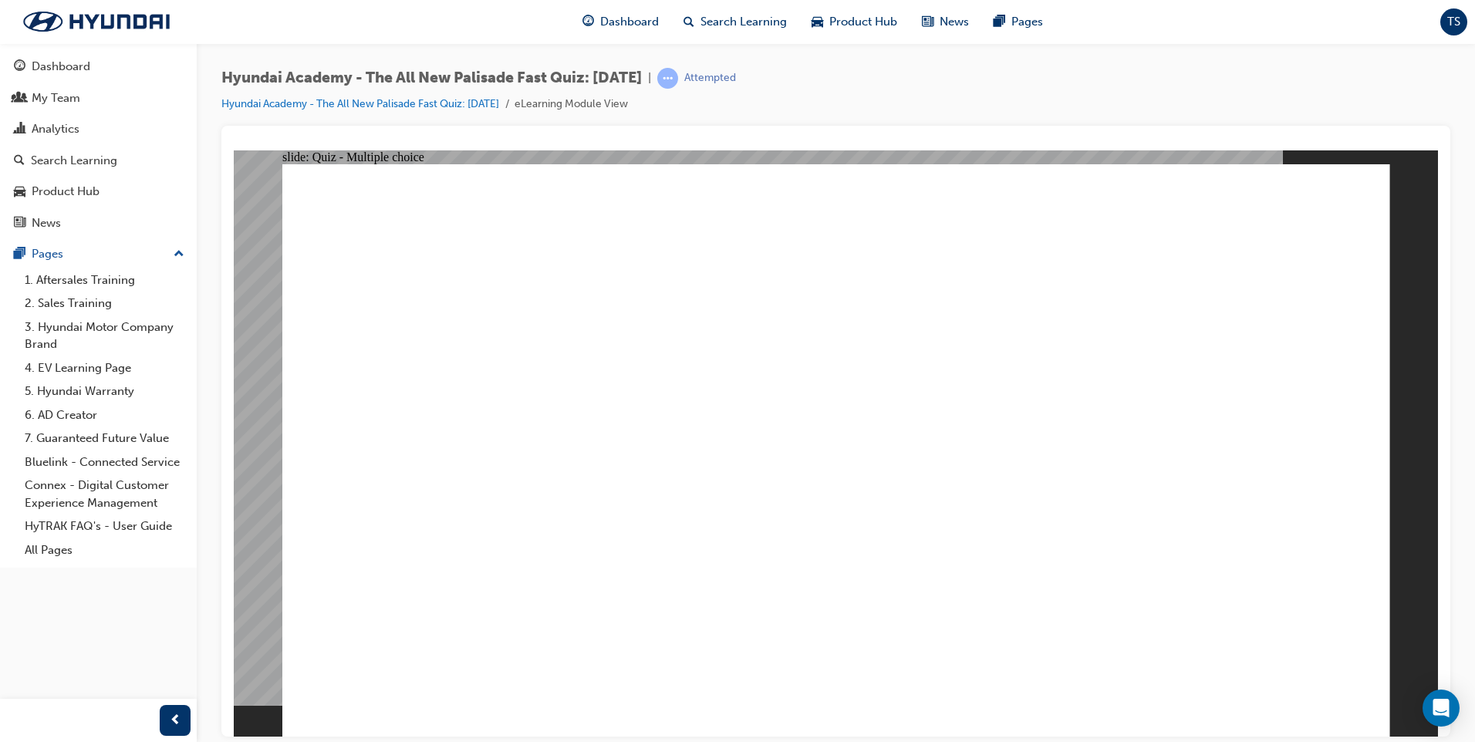
radio input "true"
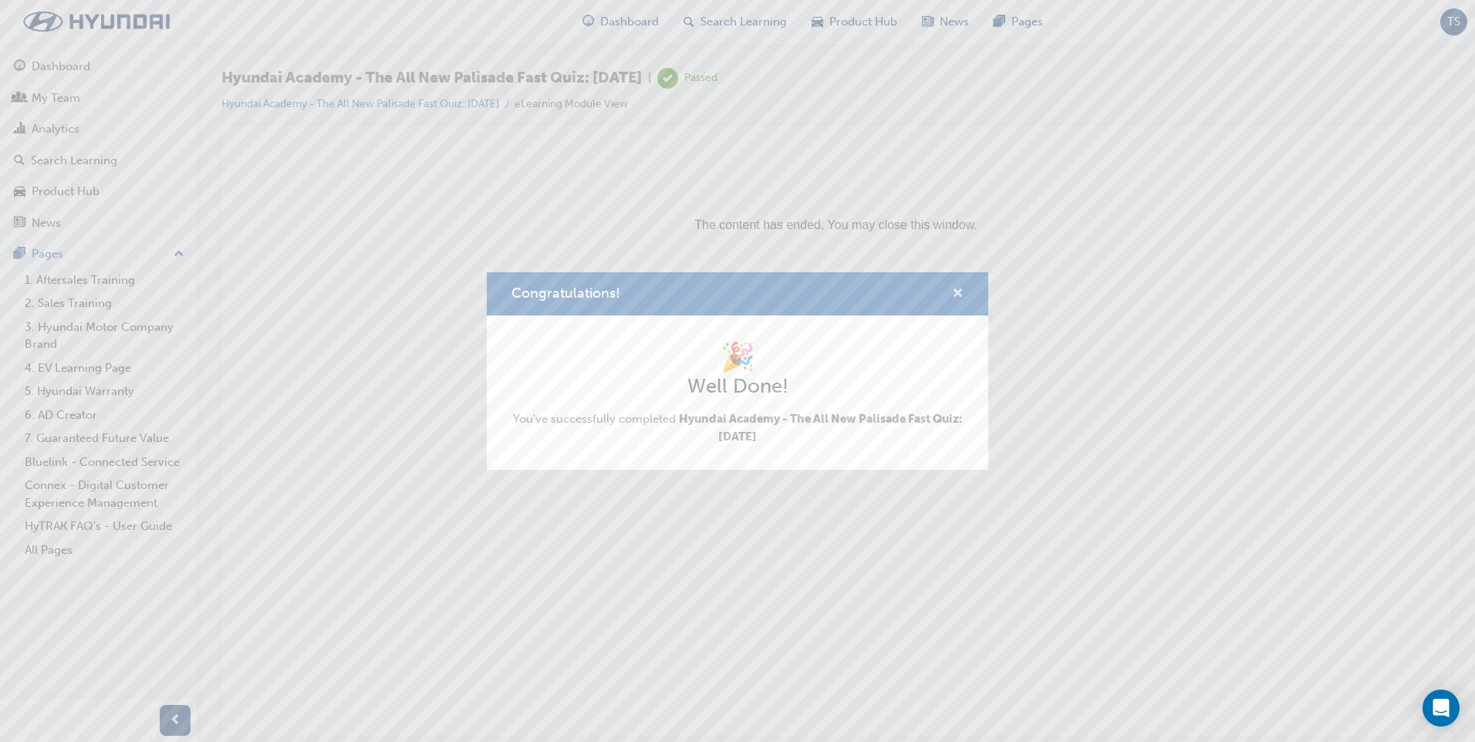
click at [962, 291] on span "cross-icon" at bounding box center [958, 295] width 12 height 14
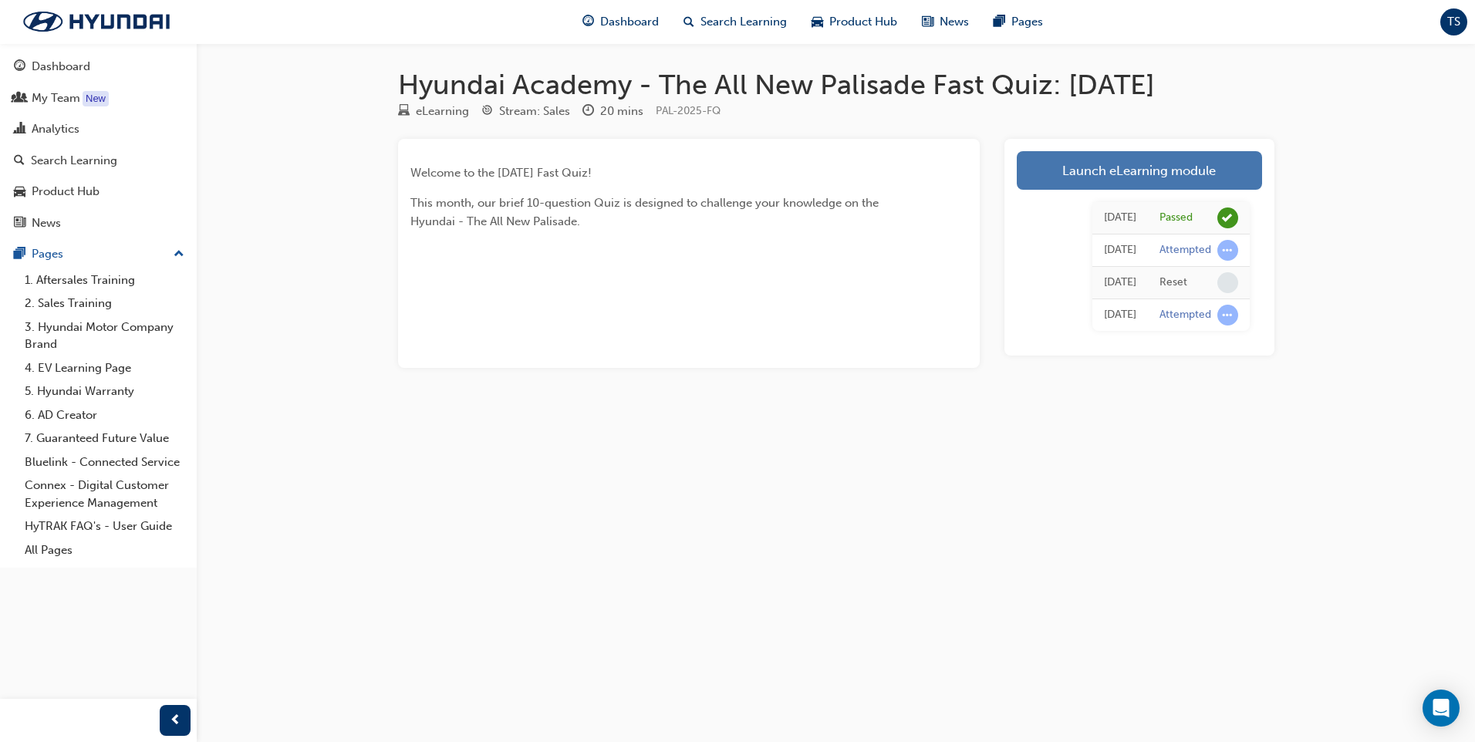
click at [1121, 175] on link "Launch eLearning module" at bounding box center [1139, 170] width 245 height 39
